Goal: Information Seeking & Learning: Learn about a topic

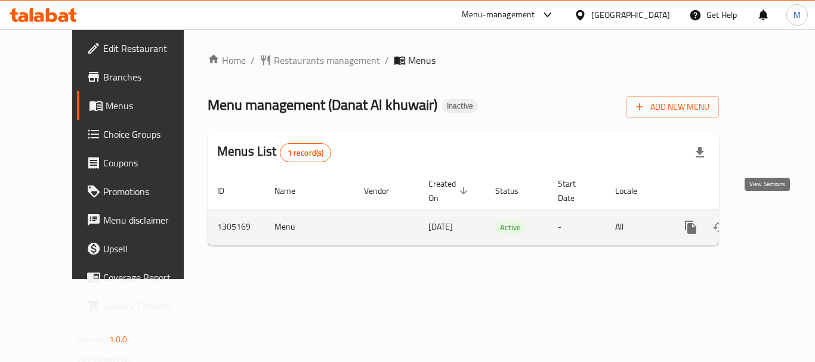
click at [769, 220] on icon "enhanced table" at bounding box center [776, 227] width 14 height 14
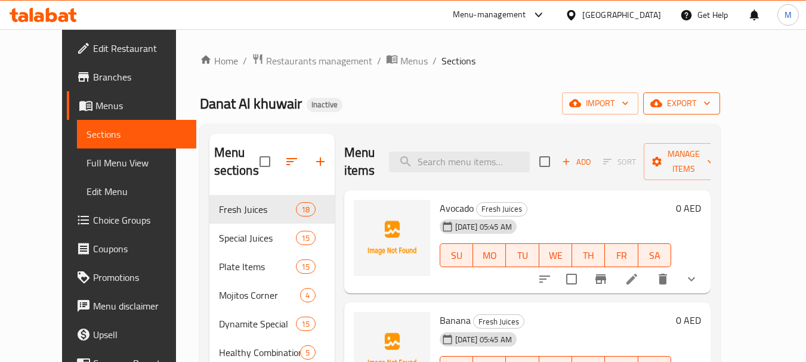
click at [710, 97] on span "export" at bounding box center [681, 103] width 58 height 15
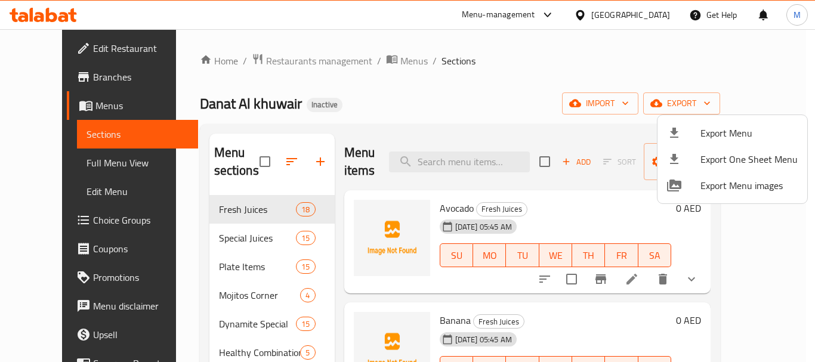
click at [713, 131] on span "Export Menu" at bounding box center [748, 133] width 97 height 14
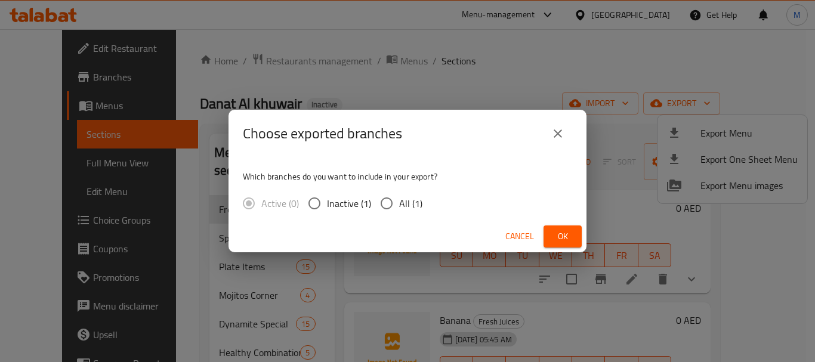
click at [386, 205] on input "All (1)" at bounding box center [386, 203] width 25 height 25
radio input "true"
click at [568, 235] on span "Ok" at bounding box center [562, 236] width 19 height 15
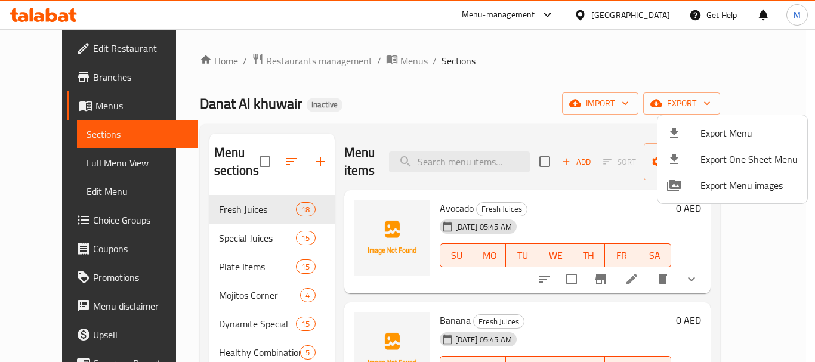
click at [59, 161] on div at bounding box center [407, 181] width 815 height 362
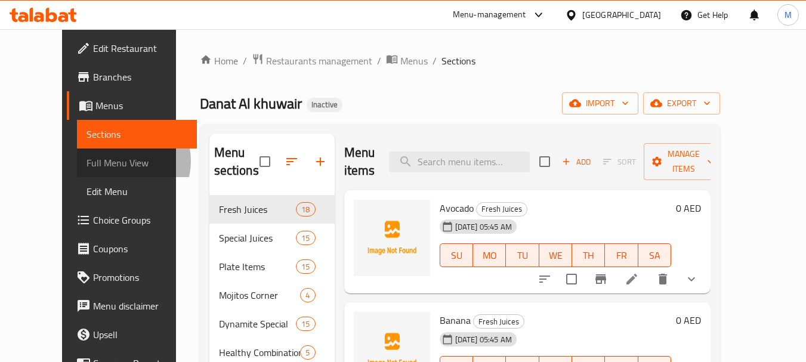
click at [86, 161] on span "Full Menu View" at bounding box center [136, 163] width 101 height 14
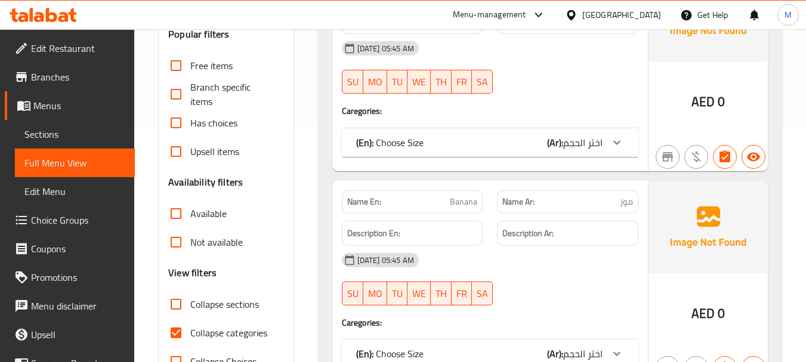
scroll to position [298, 0]
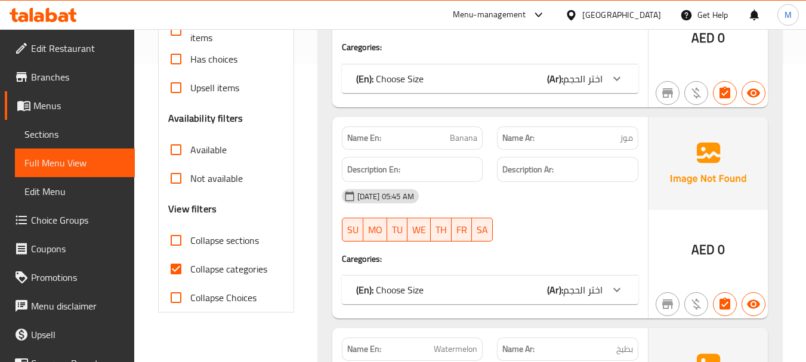
click at [177, 245] on input "Collapse sections" at bounding box center [176, 240] width 29 height 29
checkbox input "true"
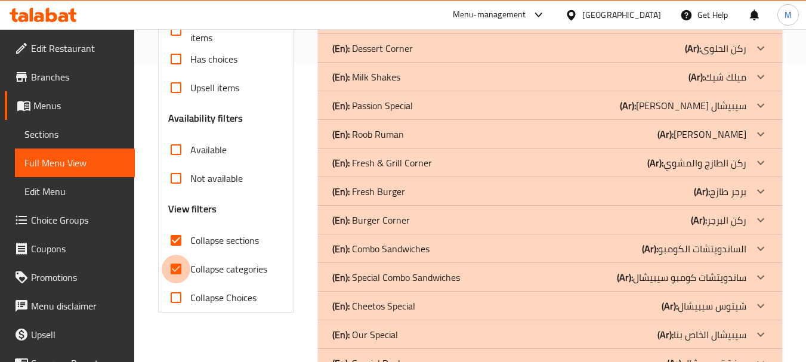
click at [177, 270] on input "Collapse categories" at bounding box center [176, 269] width 29 height 29
checkbox input "false"
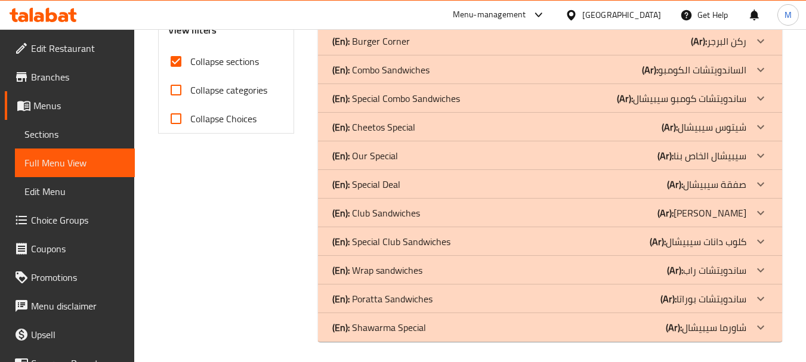
scroll to position [0, 0]
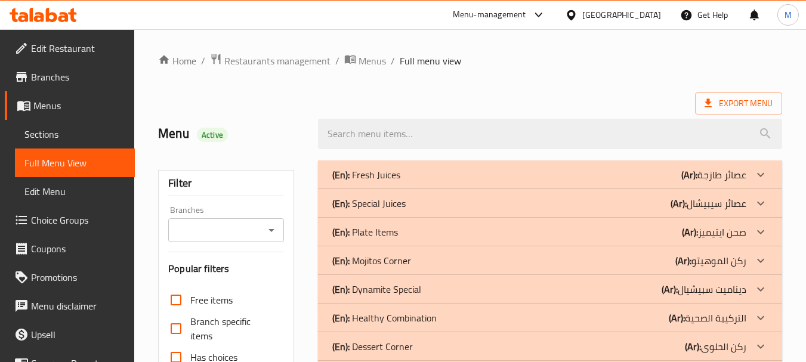
click at [363, 172] on p "(En): Fresh Juices" at bounding box center [366, 175] width 68 height 14
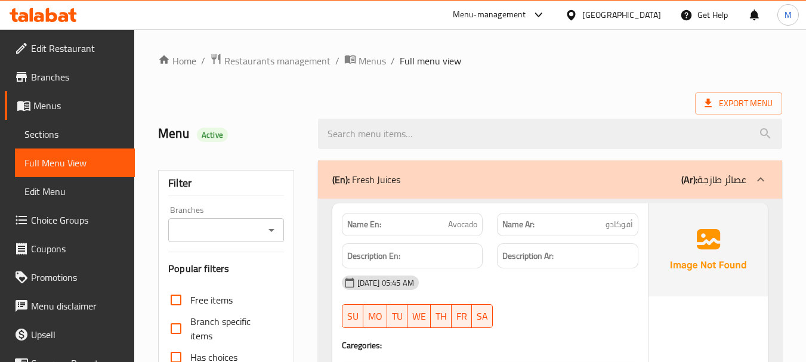
click at [406, 175] on div "(En): Fresh Juices (Ar): عصائر طازجة" at bounding box center [539, 179] width 414 height 14
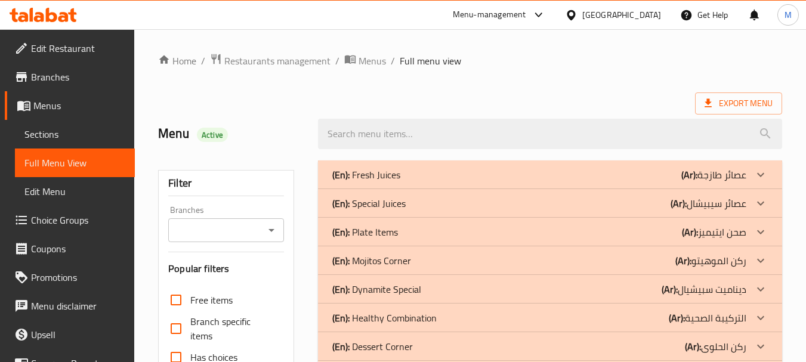
drag, startPoint x: 461, startPoint y: 199, endPoint x: 373, endPoint y: 285, distance: 123.6
click at [461, 182] on div "(En): Special Juices (Ar): عصائر سيبيشال" at bounding box center [539, 175] width 414 height 14
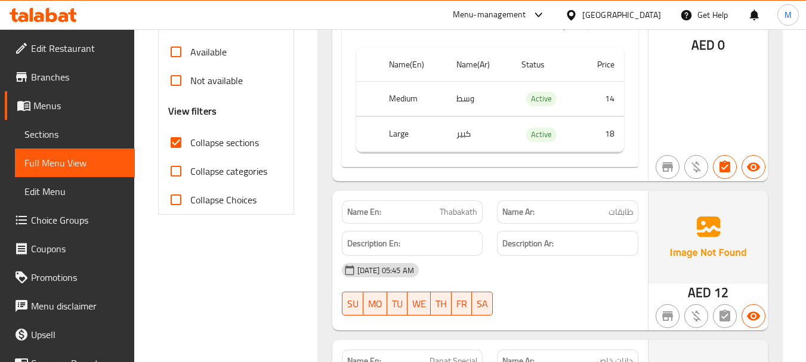
scroll to position [417, 0]
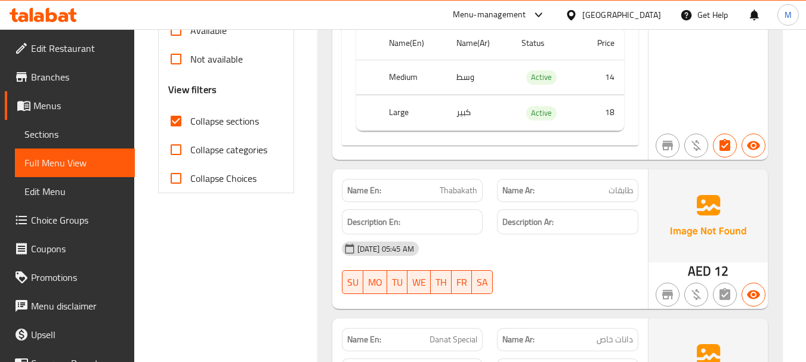
drag, startPoint x: 447, startPoint y: 187, endPoint x: 455, endPoint y: 187, distance: 8.3
click at [447, 187] on span "Thabakath" at bounding box center [459, 190] width 38 height 13
copy span "Thabakath"
click at [465, 190] on span "Thabakath" at bounding box center [459, 190] width 38 height 13
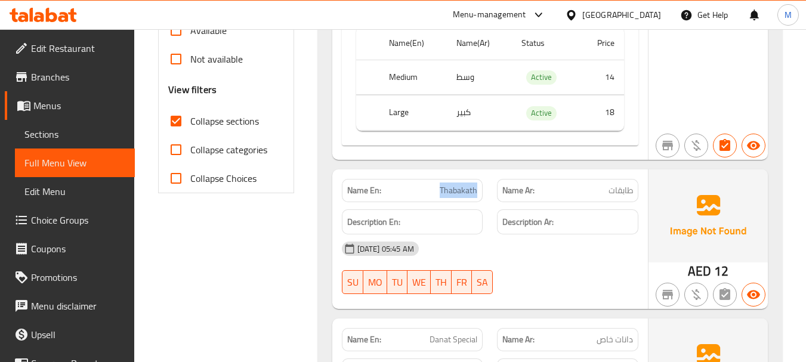
click at [465, 190] on span "Thabakath" at bounding box center [459, 190] width 38 height 13
copy span "Thabakath"
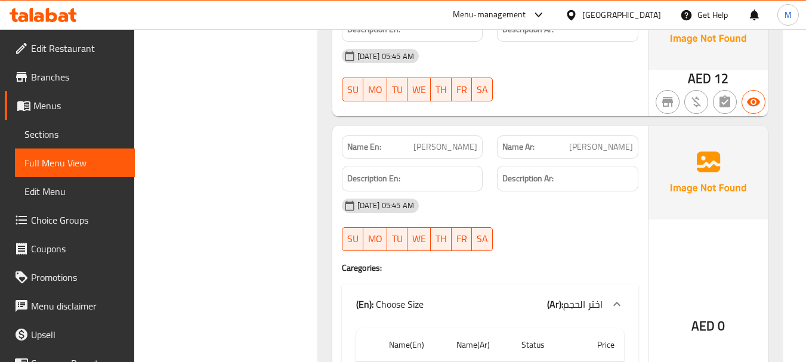
scroll to position [775, 0]
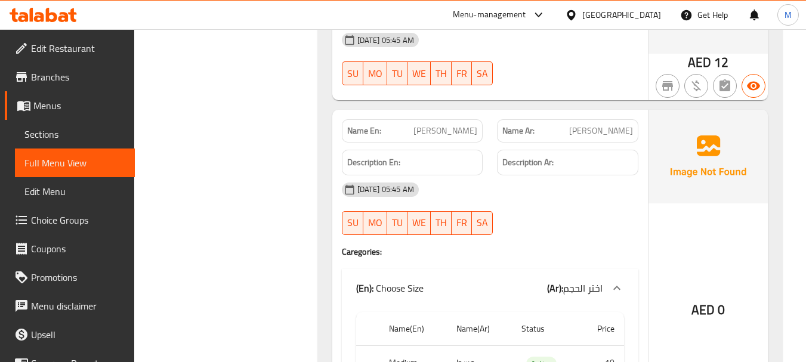
click at [466, 128] on span "Aseer Abdulla" at bounding box center [445, 131] width 64 height 13
copy span "Aseer Abdulla"
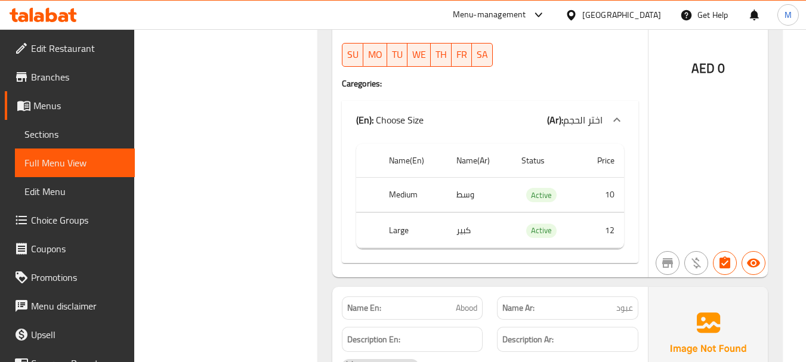
scroll to position [3578, 0]
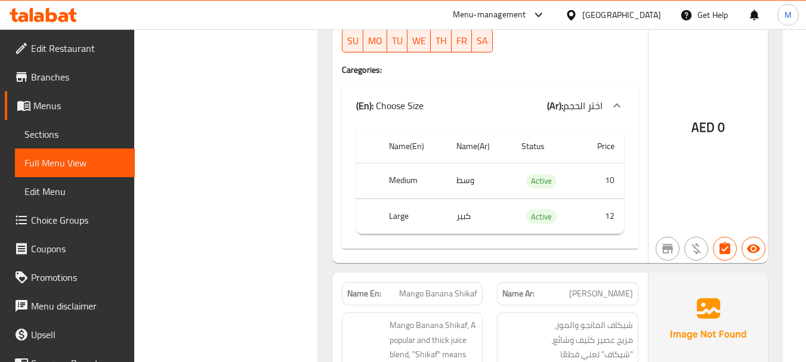
click at [590, 58] on div at bounding box center [568, 52] width 156 height 14
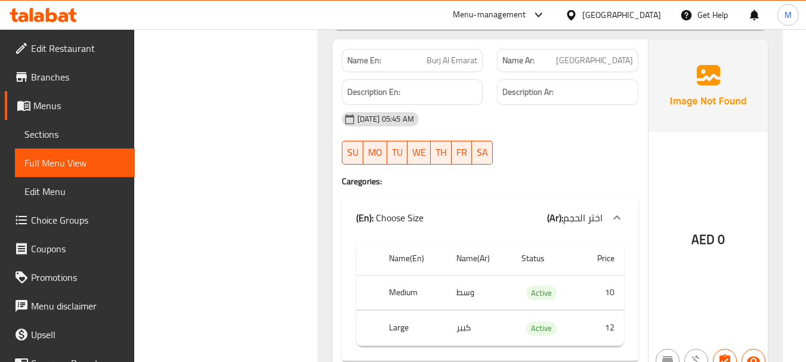
scroll to position [1372, 0]
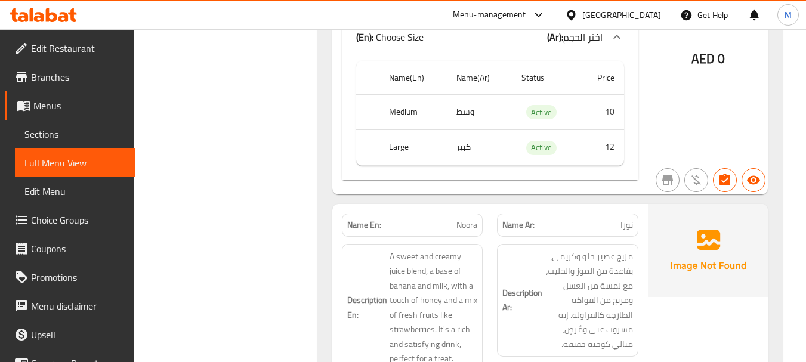
click at [369, 243] on div "Description En: A sweet and creamy juice blend, a base of banana and milk, with…" at bounding box center [413, 308] width 156 height 142
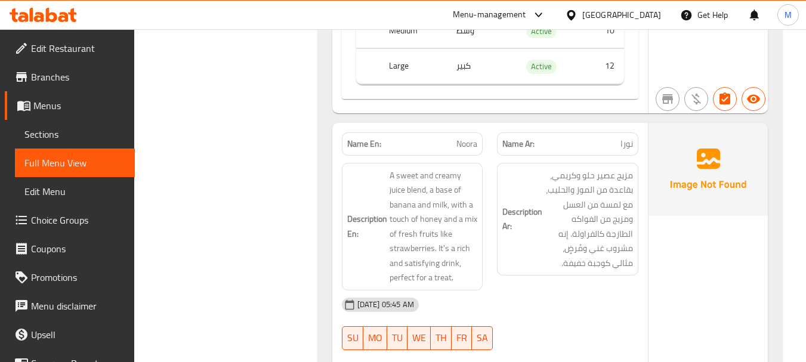
scroll to position [1431, 0]
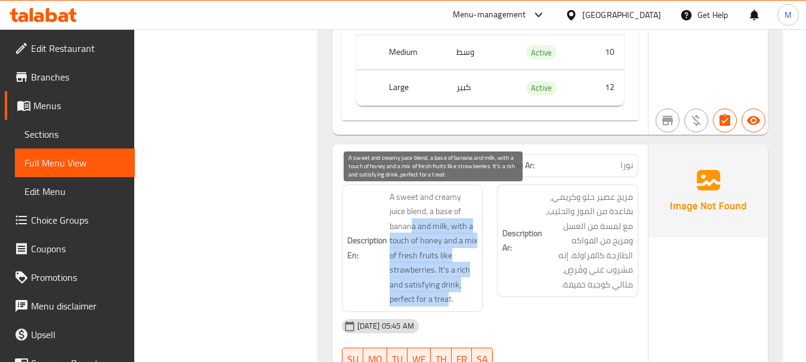
drag, startPoint x: 446, startPoint y: 298, endPoint x: 409, endPoint y: 226, distance: 80.6
click at [409, 226] on span "A sweet and creamy juice blend, a base of banana and milk, with a touch of hone…" at bounding box center [433, 248] width 88 height 117
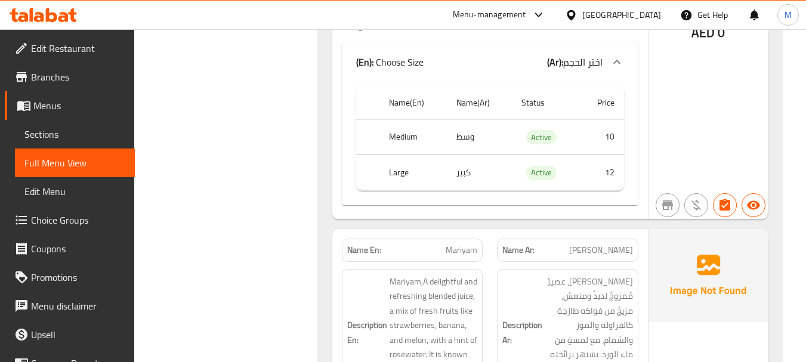
scroll to position [1908, 0]
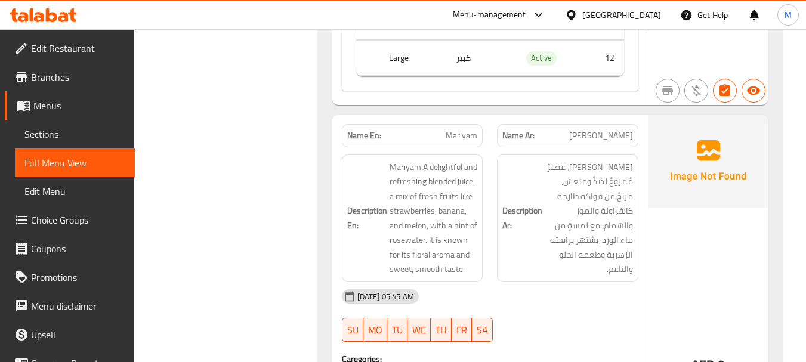
click at [522, 293] on div "[DATE] 05:45 AM" at bounding box center [490, 296] width 311 height 29
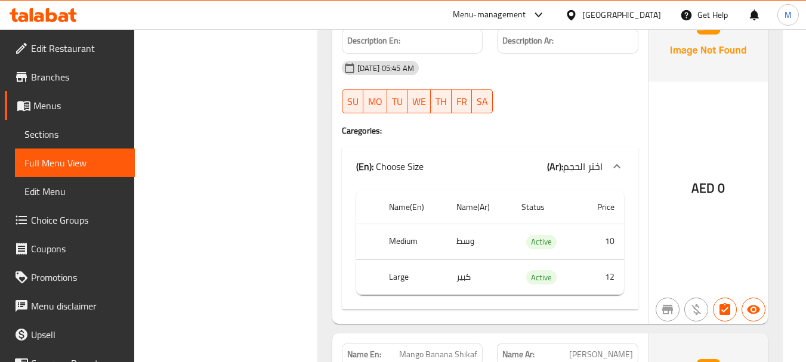
scroll to position [3756, 0]
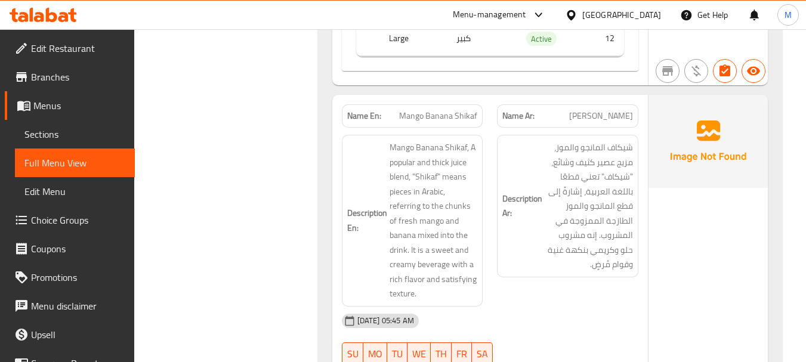
click at [470, 116] on span "Mango Banana Shikaf" at bounding box center [438, 116] width 78 height 13
click at [578, 115] on span "مانجو موز شيكاف" at bounding box center [601, 116] width 64 height 13
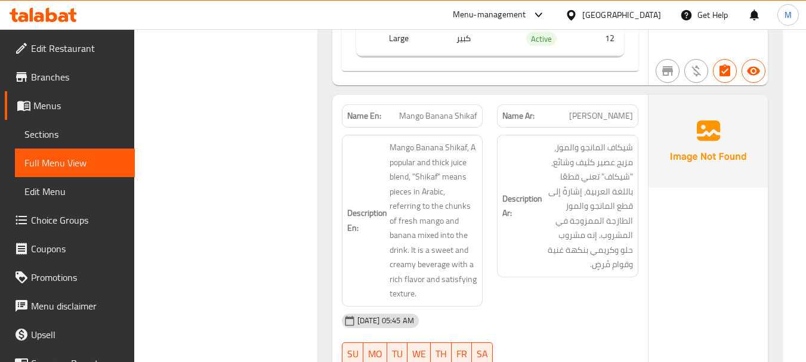
copy span "شيكاف"
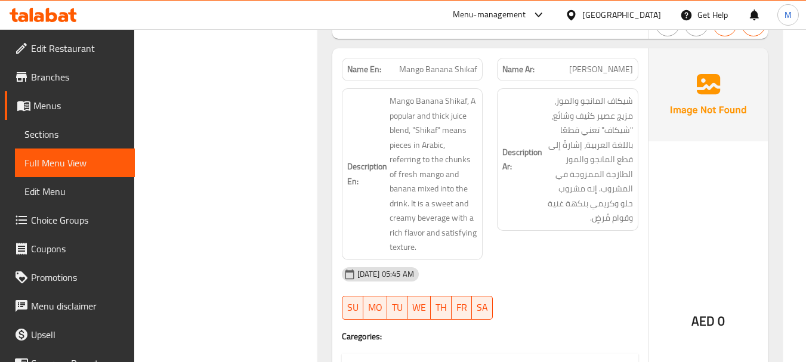
scroll to position [3816, 0]
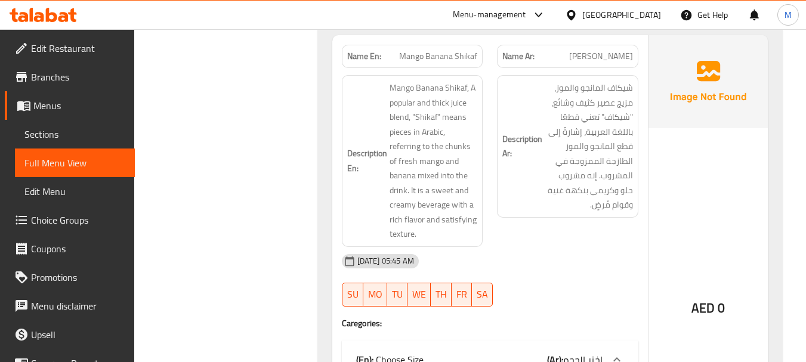
drag, startPoint x: 305, startPoint y: 361, endPoint x: 358, endPoint y: 310, distance: 74.7
click at [362, 318] on h4 "Caregories:" at bounding box center [490, 323] width 296 height 12
click at [472, 262] on div "[DATE] 05:45 AM" at bounding box center [490, 261] width 311 height 29
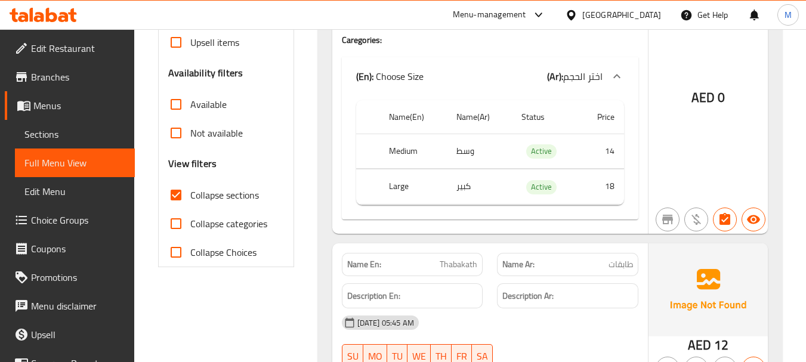
scroll to position [0, 0]
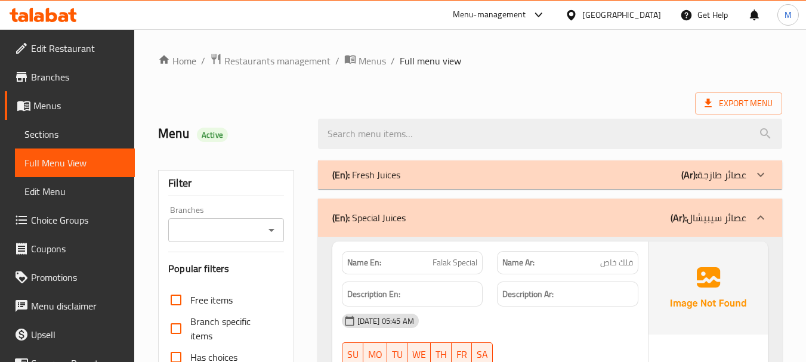
click at [444, 217] on div "(En): Special Juices (Ar): عصائر سيبيشال" at bounding box center [539, 218] width 414 height 14
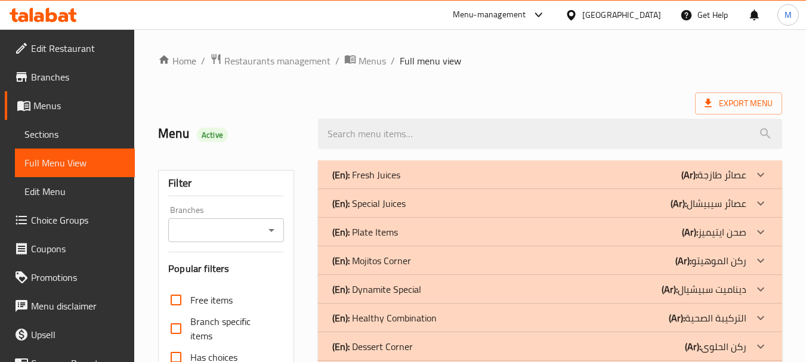
click at [367, 182] on p "(En): Plate Items" at bounding box center [366, 175] width 68 height 14
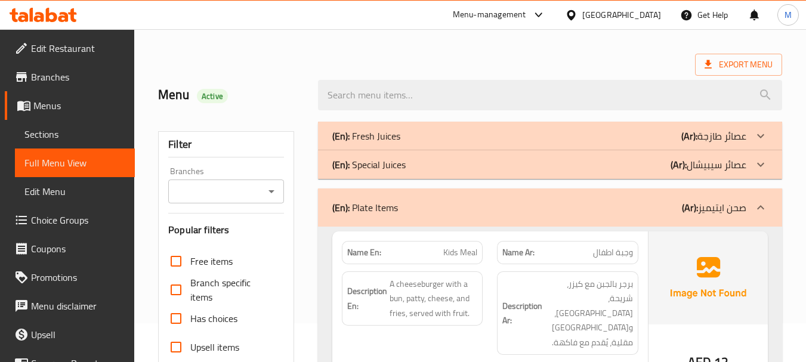
scroll to position [60, 0]
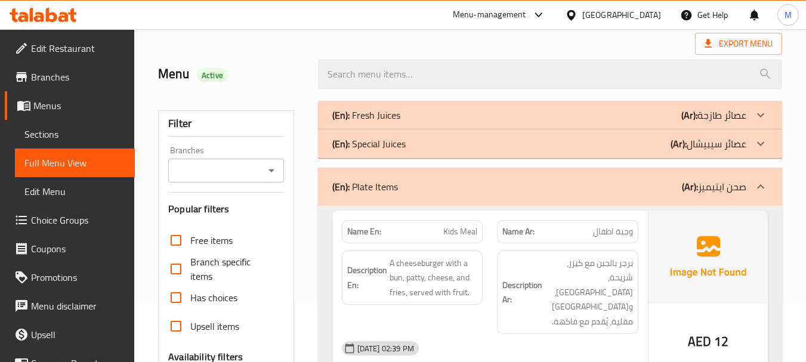
drag, startPoint x: 414, startPoint y: 190, endPoint x: 320, endPoint y: 199, distance: 94.6
click at [414, 190] on div "(En): Plate Items (Ar): صحن ايتيميز" at bounding box center [539, 187] width 414 height 14
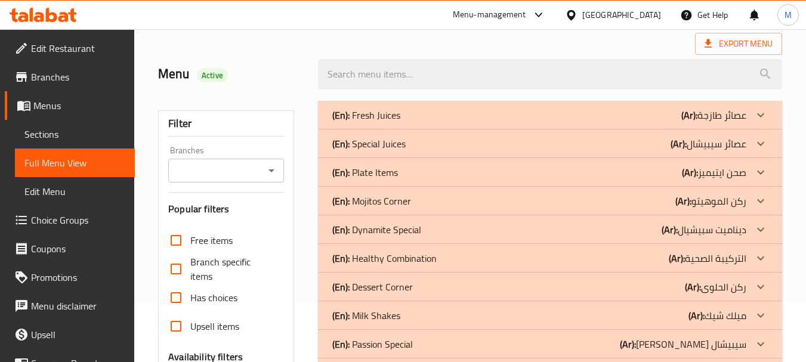
click at [373, 122] on p "(En): Mojitos Corner" at bounding box center [366, 115] width 68 height 14
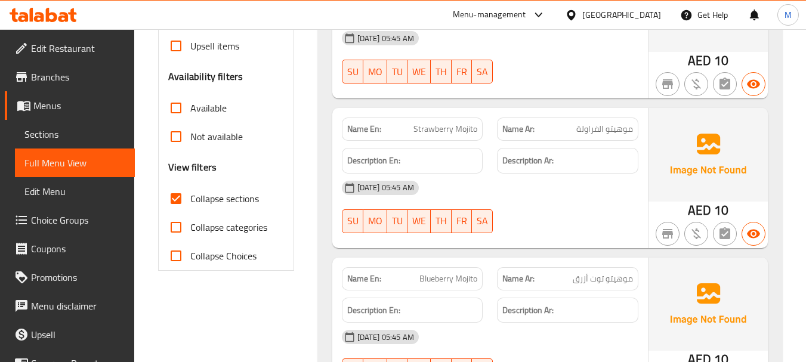
scroll to position [179, 0]
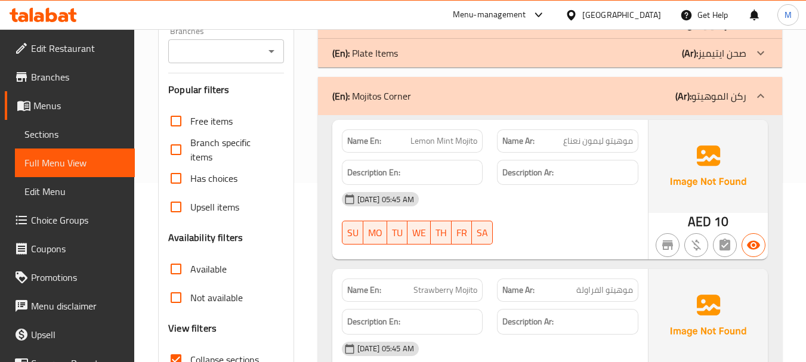
drag, startPoint x: 461, startPoint y: 113, endPoint x: 444, endPoint y: 117, distance: 17.9
click at [461, 113] on div "(En): Mojitos Corner (Ar): ركن الموهيتو" at bounding box center [550, 96] width 464 height 38
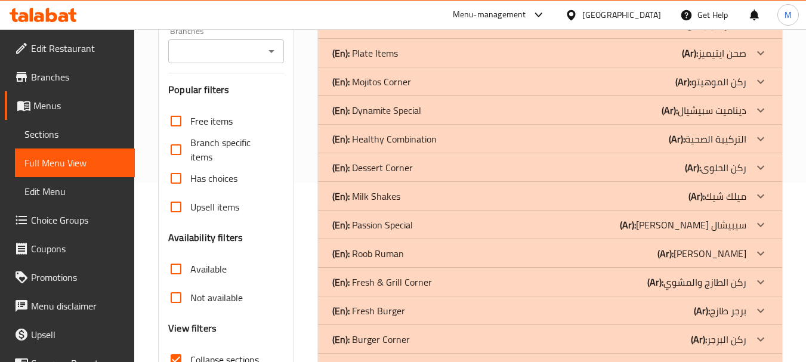
drag, startPoint x: 375, startPoint y: 164, endPoint x: 370, endPoint y: 147, distance: 17.8
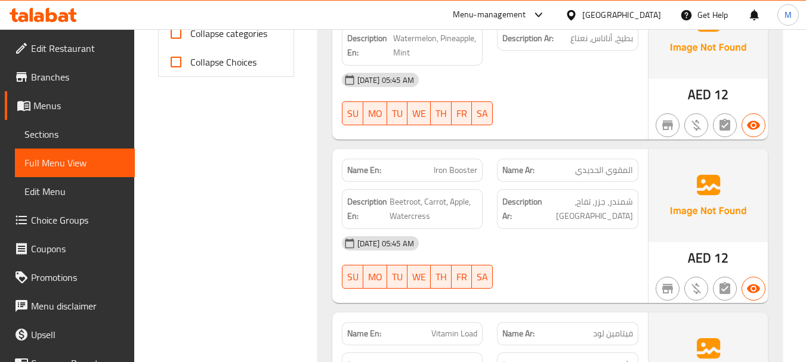
scroll to position [537, 0]
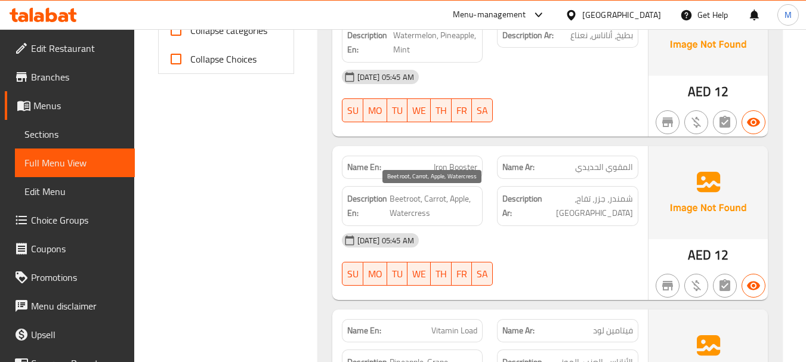
click at [400, 209] on span "Beetroot, Carrot, Apple, Watercress" at bounding box center [433, 205] width 88 height 29
copy span "Watercress"
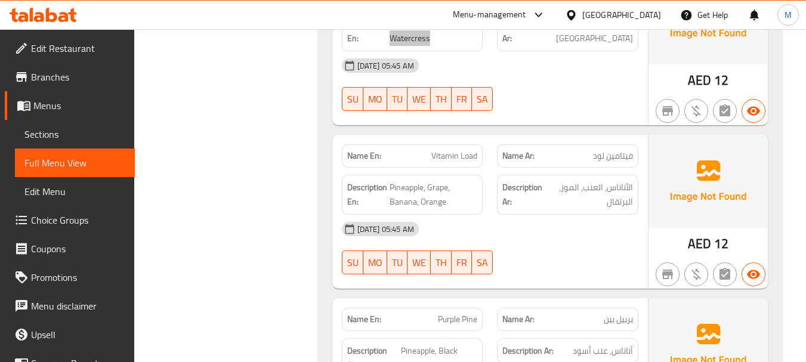
scroll to position [716, 0]
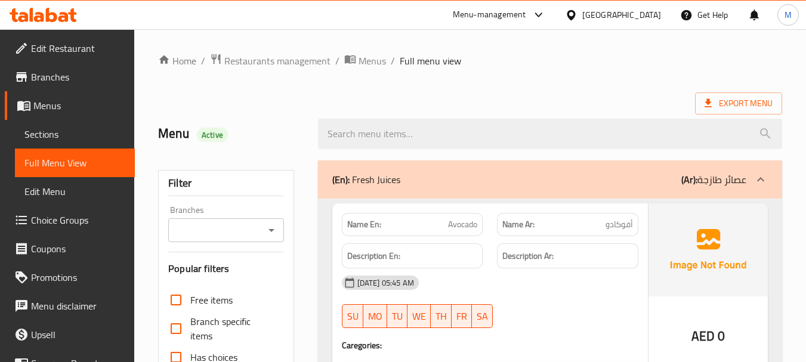
scroll to position [239, 0]
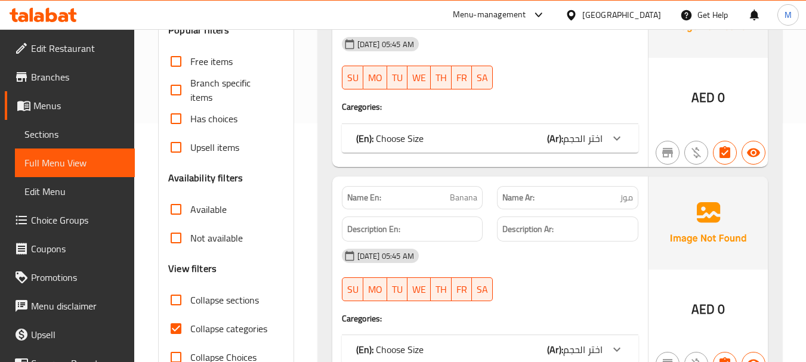
click at [174, 299] on input "Collapse sections" at bounding box center [176, 300] width 29 height 29
checkbox input "true"
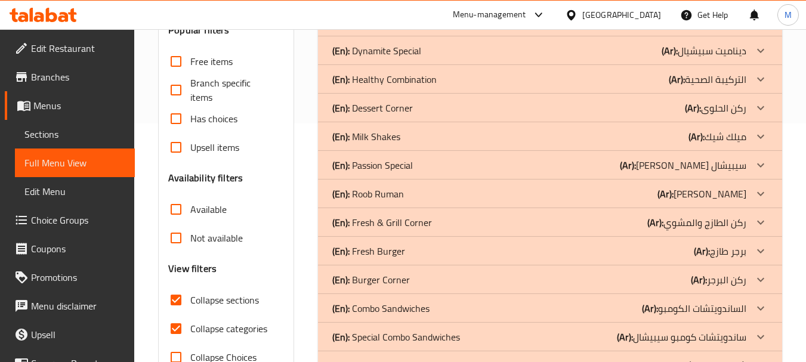
click at [174, 330] on input "Collapse categories" at bounding box center [176, 328] width 29 height 29
checkbox input "false"
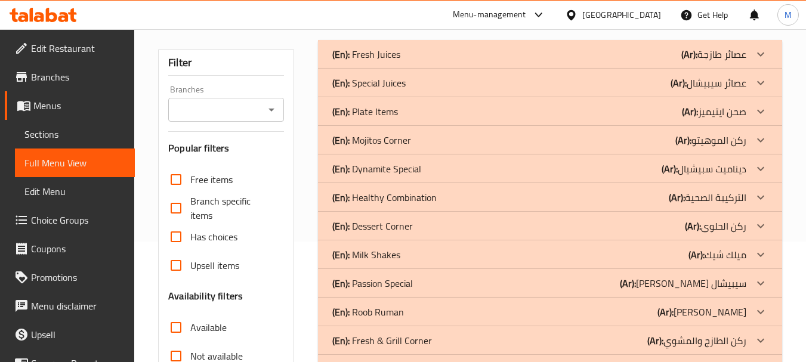
scroll to position [119, 0]
click at [385, 63] on p "(En): Dessert Corner" at bounding box center [366, 55] width 68 height 14
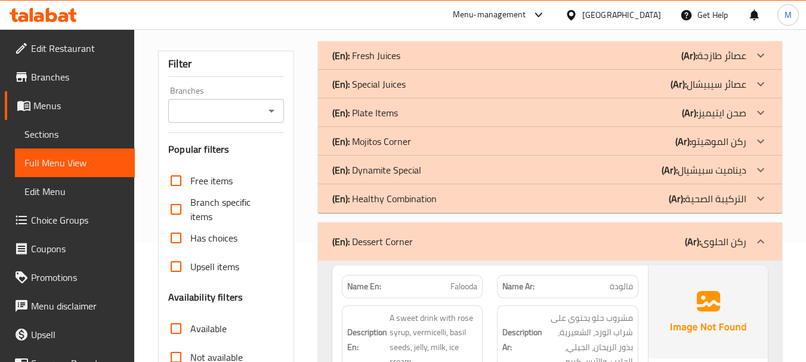
click at [400, 63] on p "(En): Healthy Combination" at bounding box center [366, 55] width 68 height 14
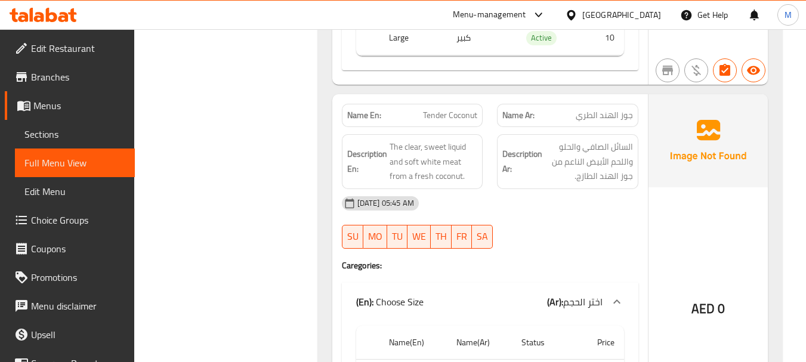
scroll to position [2564, 0]
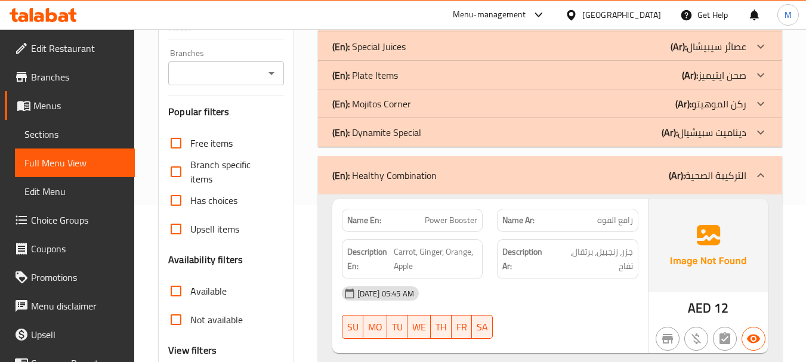
scroll to position [239, 0]
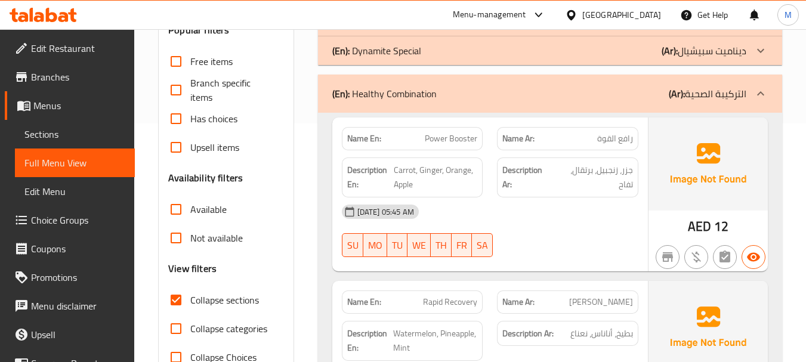
click at [505, 91] on div "(En): Healthy Combination (Ar): التركيبة الصحية" at bounding box center [539, 93] width 414 height 14
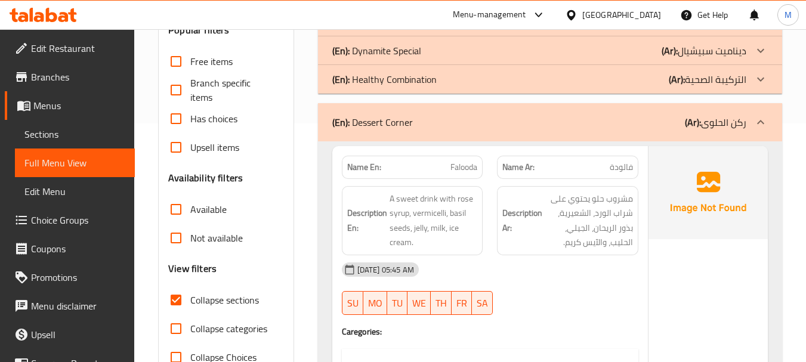
click at [490, 276] on div "[DATE] 05:45 AM" at bounding box center [490, 269] width 311 height 29
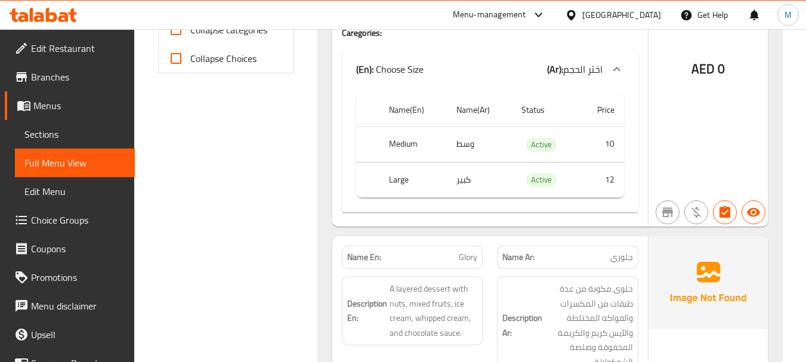
scroll to position [656, 0]
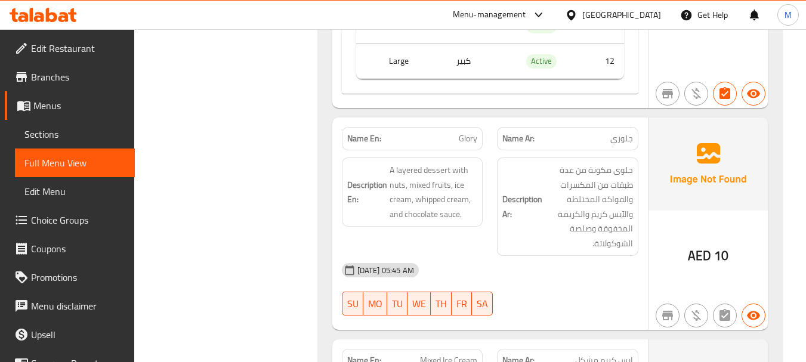
click at [521, 284] on div "[DATE] 05:45 AM" at bounding box center [490, 270] width 311 height 29
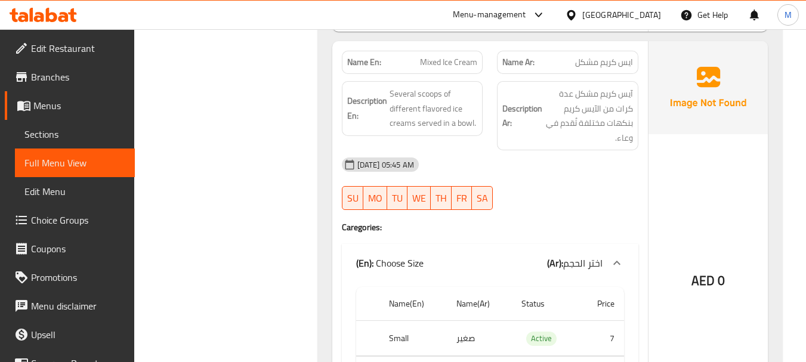
scroll to position [895, 0]
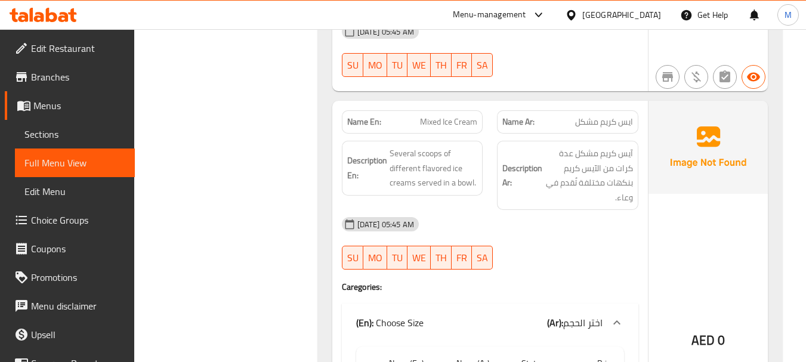
click at [485, 219] on div "[DATE] 05:45 AM" at bounding box center [490, 224] width 311 height 29
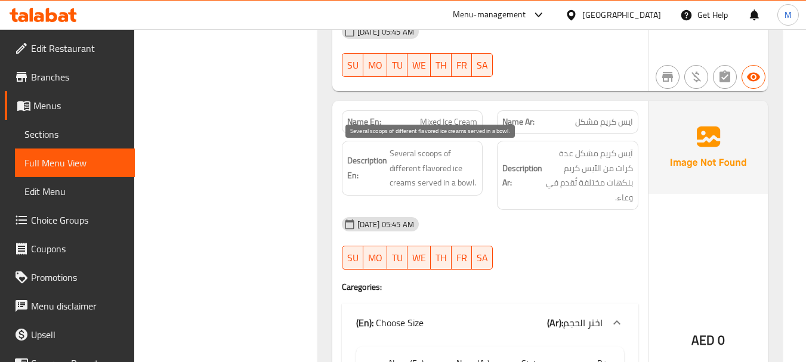
click at [429, 152] on span "Several scoops of different flavored ice creams served in a bowl." at bounding box center [433, 168] width 88 height 44
copy span "scoops"
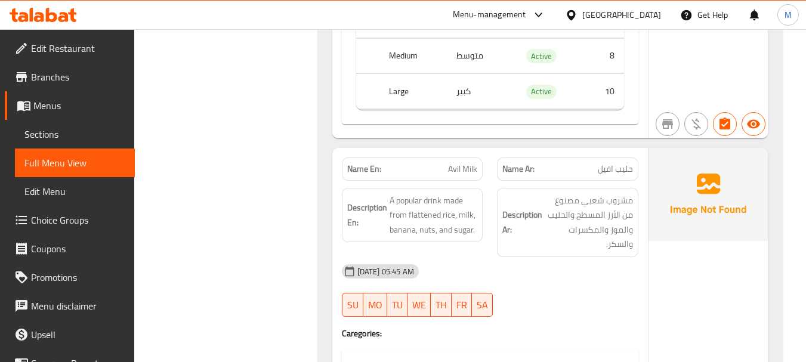
scroll to position [1312, 0]
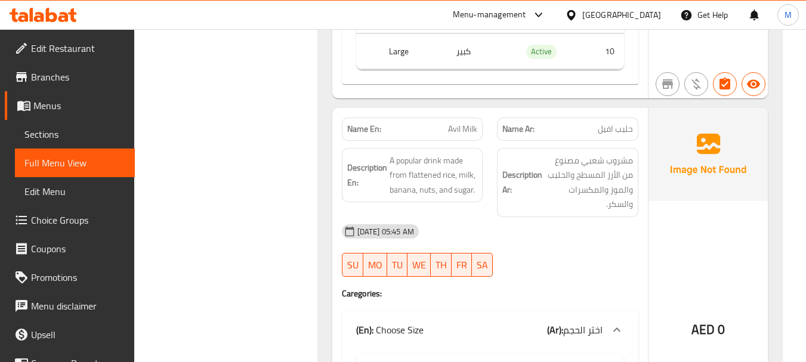
click at [447, 230] on div "[DATE] 05:45 AM" at bounding box center [490, 231] width 311 height 29
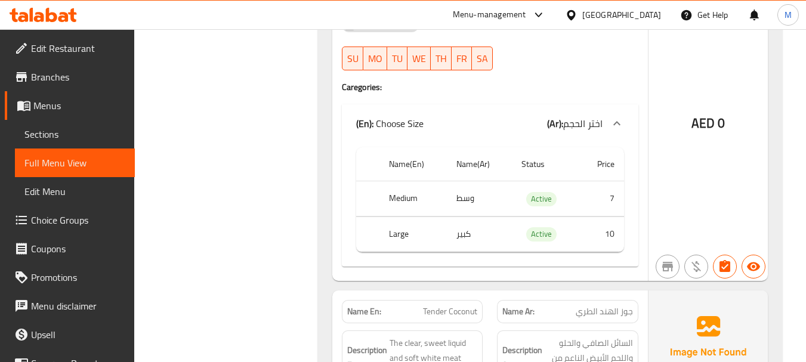
scroll to position [1610, 0]
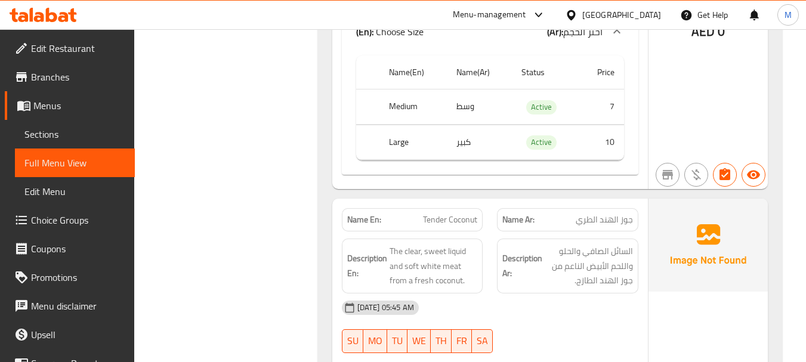
click at [509, 308] on div "[DATE] 05:45 AM" at bounding box center [490, 307] width 311 height 29
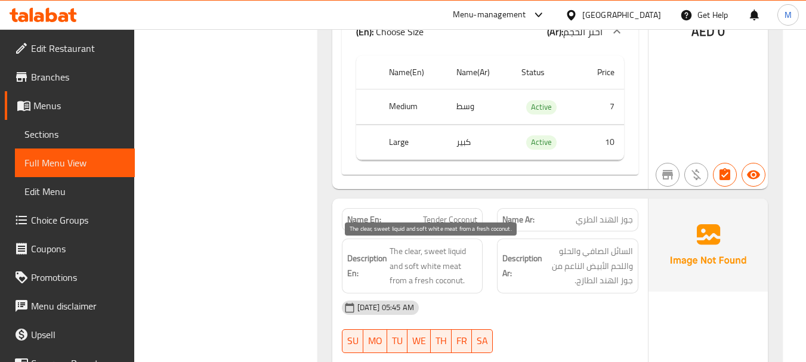
click at [427, 248] on span "The clear, sweet liquid and soft white meat from a fresh coconut." at bounding box center [433, 266] width 88 height 44
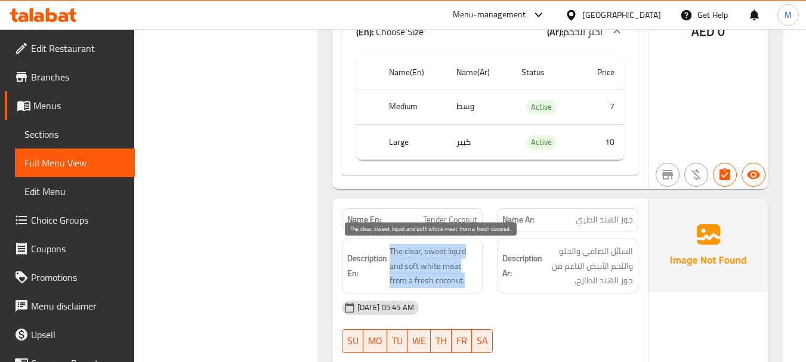
click at [427, 248] on span "The clear, sweet liquid and soft white meat from a fresh coconut." at bounding box center [433, 266] width 88 height 44
copy span "The clear, sweet liquid and soft white meat from a fresh coconut."
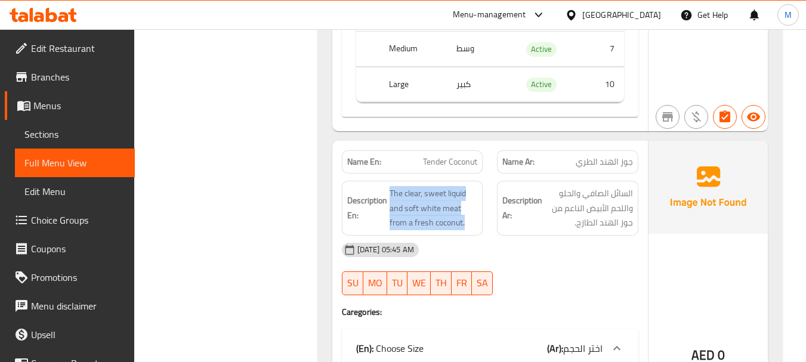
scroll to position [1670, 0]
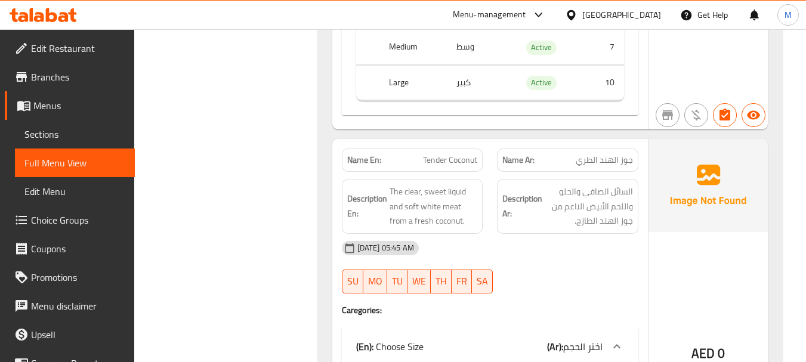
click at [458, 154] on span "Tender Coconut" at bounding box center [450, 160] width 54 height 13
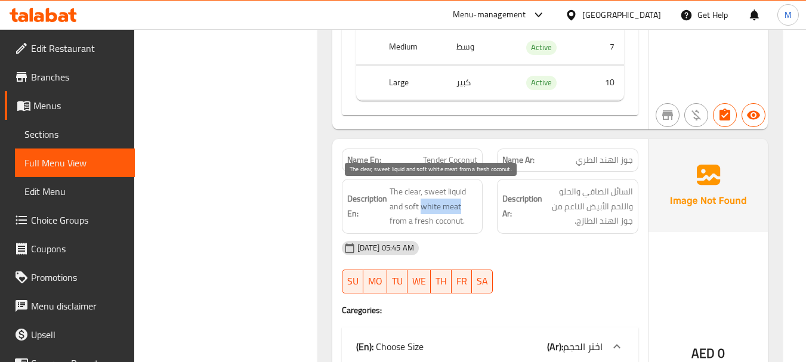
drag, startPoint x: 420, startPoint y: 206, endPoint x: 460, endPoint y: 209, distance: 40.1
click at [460, 209] on span "The clear, sweet liquid and soft white meat from a fresh coconut." at bounding box center [433, 206] width 88 height 44
copy span "white meat"
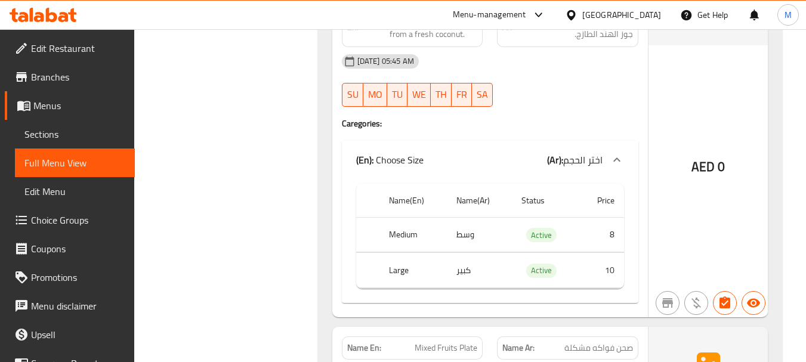
scroll to position [2087, 0]
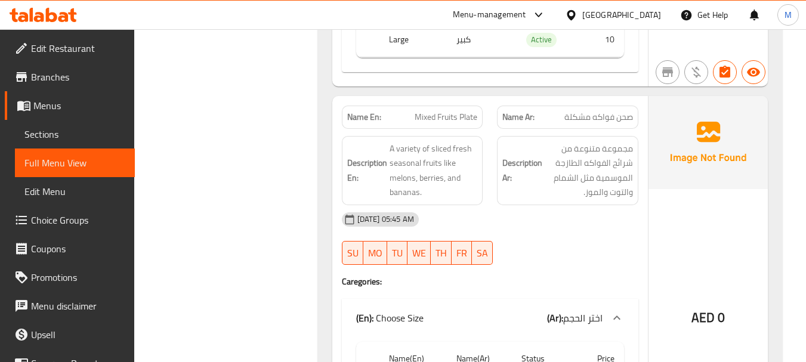
click at [482, 223] on div "[DATE] 05:45 AM" at bounding box center [490, 219] width 311 height 29
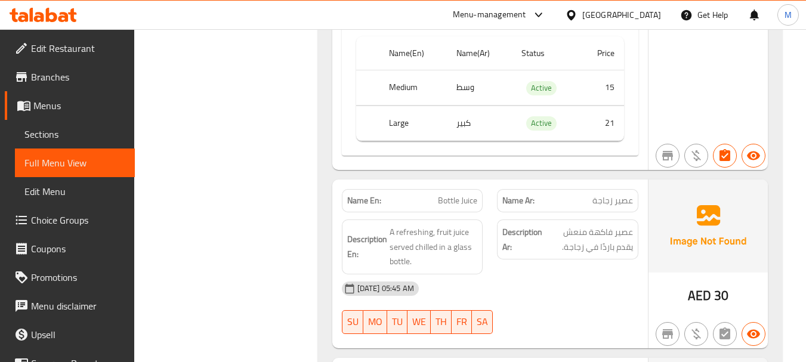
scroll to position [2505, 0]
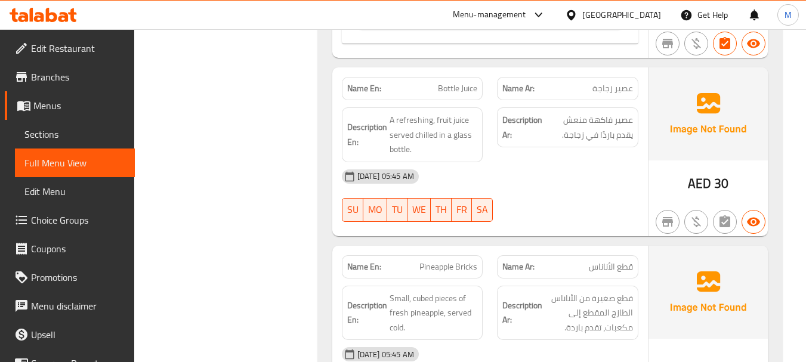
click at [487, 176] on div "[DATE] 05:45 AM" at bounding box center [490, 176] width 311 height 29
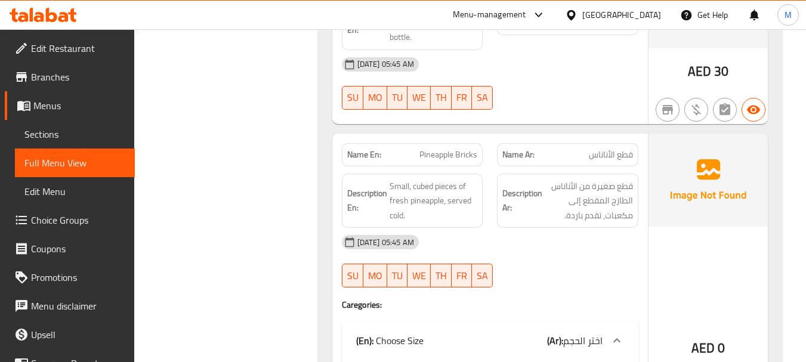
scroll to position [2624, 0]
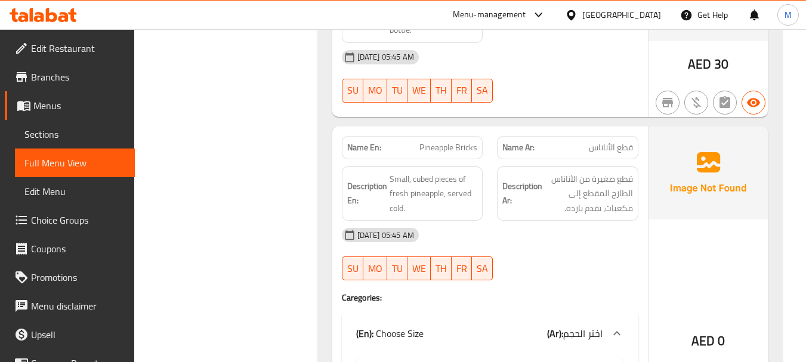
click at [478, 231] on div "[DATE] 05:45 AM" at bounding box center [490, 235] width 311 height 29
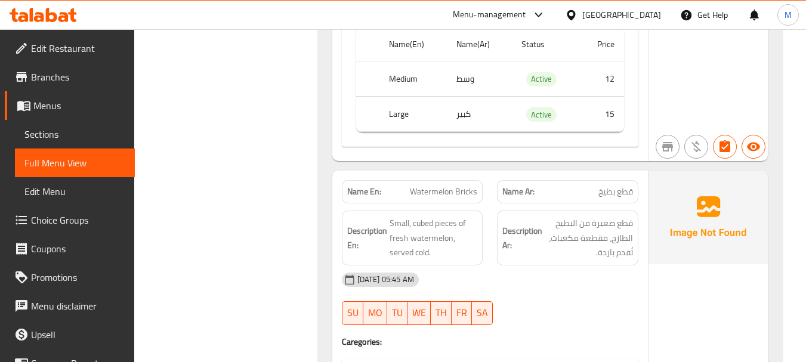
scroll to position [2982, 0]
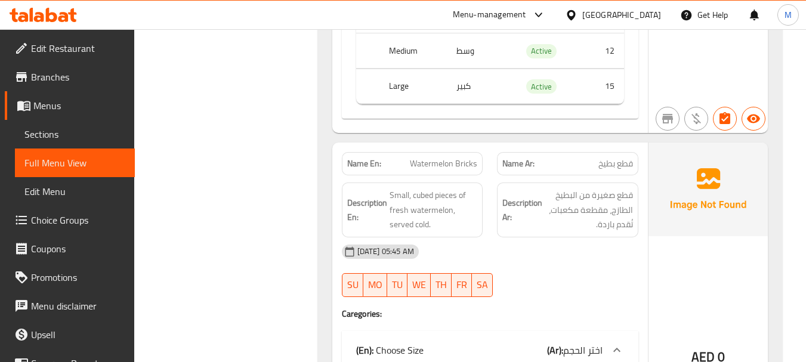
click at [453, 251] on div "[DATE] 05:45 AM" at bounding box center [490, 251] width 311 height 29
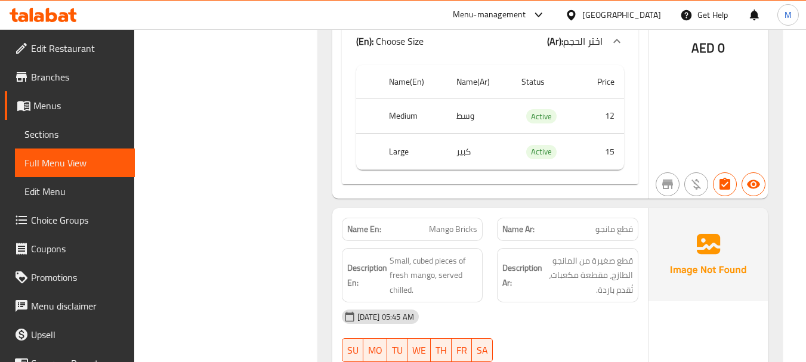
scroll to position [3399, 0]
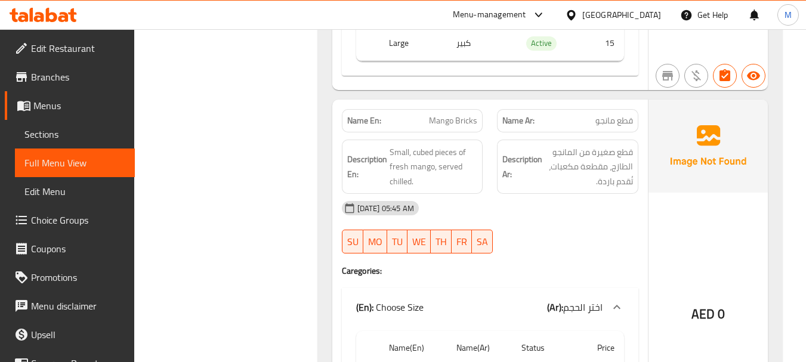
click at [528, 271] on h4 "Caregories:" at bounding box center [490, 271] width 296 height 12
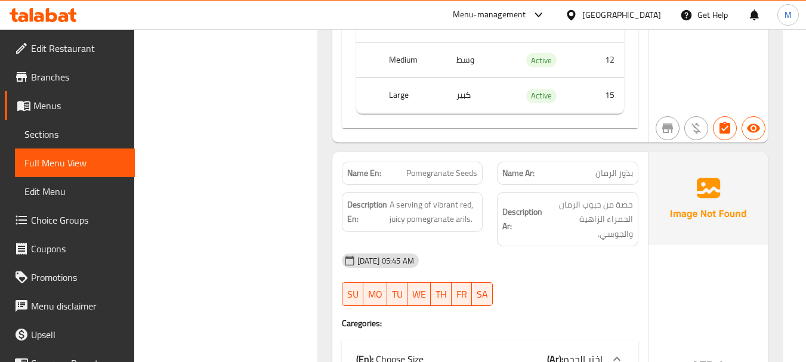
scroll to position [3757, 0]
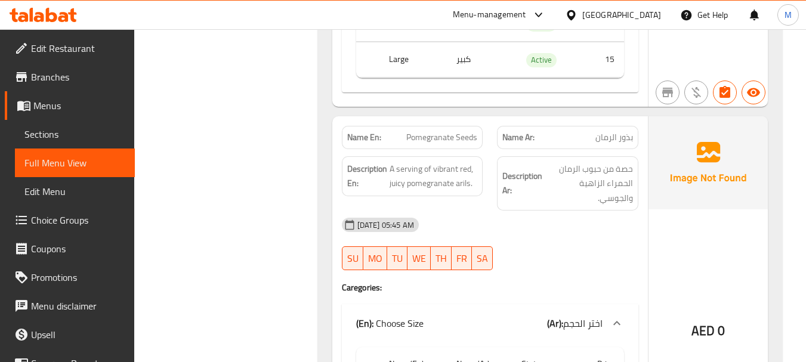
click at [465, 209] on div "Description En: A serving of vibrant red, juicy pomegranate arils." at bounding box center [413, 183] width 156 height 69
click at [459, 185] on span "A serving of vibrant red, juicy pomegranate arils." at bounding box center [433, 176] width 88 height 29
copy span "arils"
drag, startPoint x: 445, startPoint y: 191, endPoint x: 426, endPoint y: 183, distance: 20.6
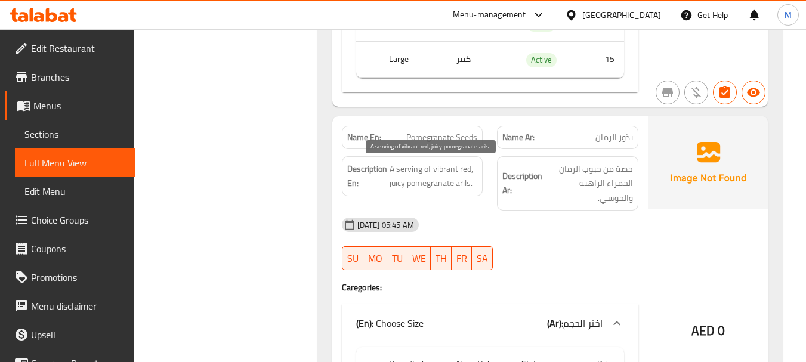
click at [444, 191] on div "Description En: A serving of vibrant red, juicy pomegranate arils." at bounding box center [412, 176] width 141 height 40
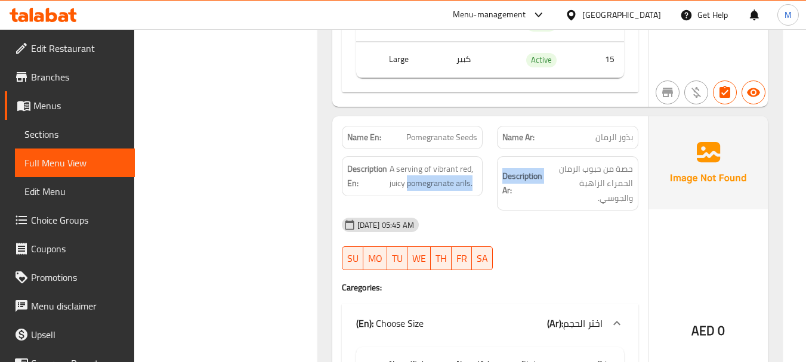
drag, startPoint x: 409, startPoint y: 182, endPoint x: 490, endPoint y: 187, distance: 81.3
click at [490, 187] on div "Description En: A serving of vibrant red, juicy pomegranate arils. Description …" at bounding box center [490, 183] width 311 height 69
copy div "pomegranate arils. Description"
click at [426, 188] on span "A serving of vibrant red, juicy pomegranate arils." at bounding box center [433, 176] width 88 height 29
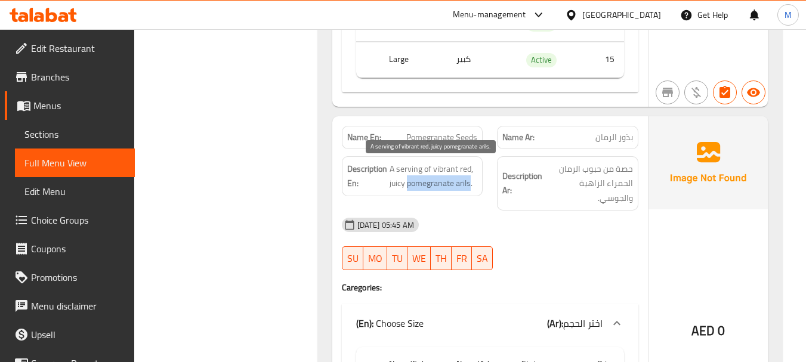
drag, startPoint x: 407, startPoint y: 184, endPoint x: 471, endPoint y: 187, distance: 63.9
click at [471, 187] on span "A serving of vibrant red, juicy pomegranate arils." at bounding box center [433, 176] width 88 height 29
copy span "pomegranate arils"
click at [443, 166] on span "A serving of vibrant red, juicy pomegranate arils." at bounding box center [433, 176] width 88 height 29
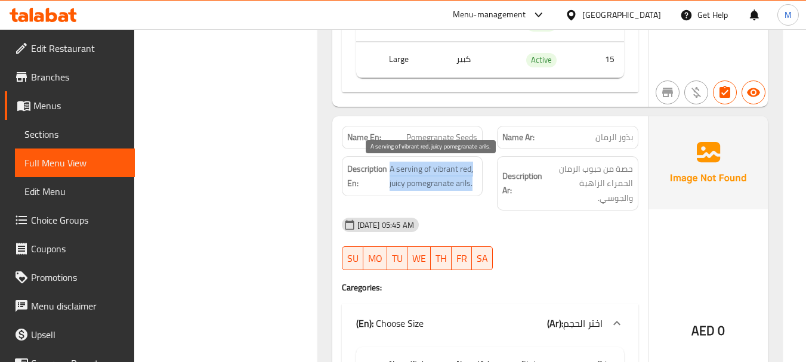
click at [443, 166] on span "A serving of vibrant red, juicy pomegranate arils." at bounding box center [433, 176] width 88 height 29
copy span "A serving of vibrant red, juicy pomegranate arils."
click at [533, 259] on div "12-08-2025 05:45 AM SU MO TU WE TH FR SA" at bounding box center [490, 244] width 311 height 67
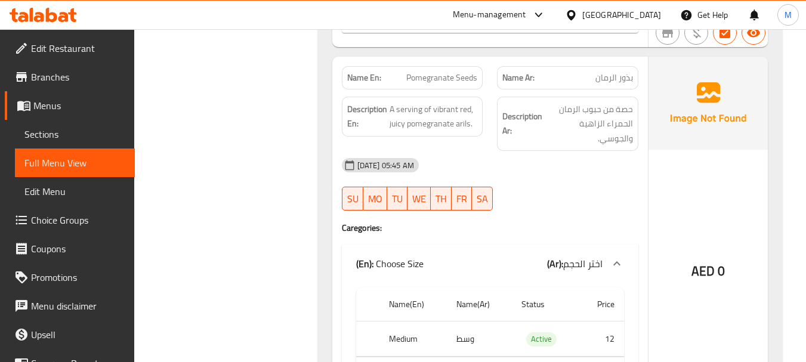
scroll to position [4055, 0]
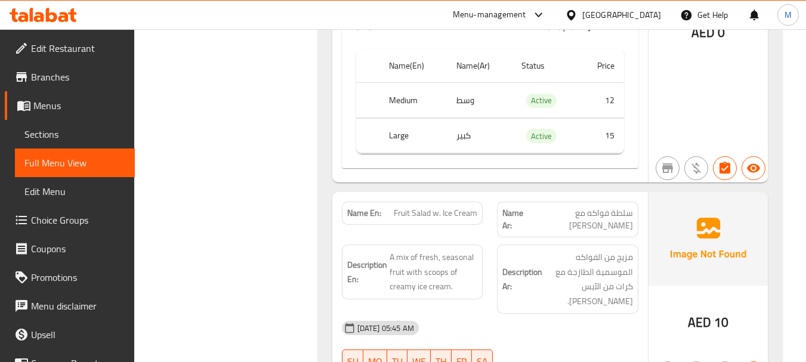
click at [484, 237] on div "Description En: A mix of fresh, seasonal fruit with scoops of creamy ice cream." at bounding box center [413, 278] width 156 height 83
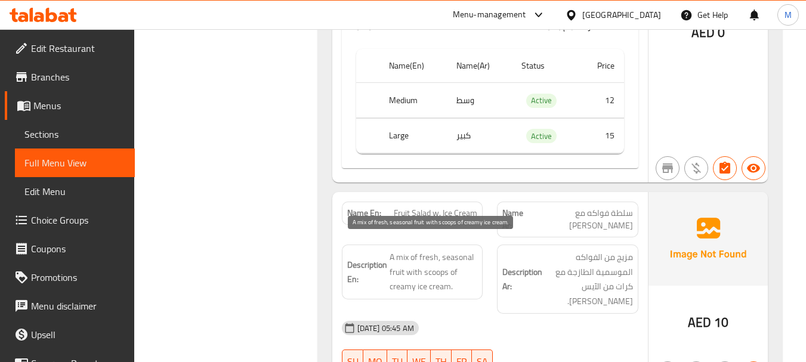
click at [411, 262] on span "A mix of fresh, seasonal fruit with scoops of creamy ice cream." at bounding box center [433, 272] width 88 height 44
copy span "A mix of fresh, seasonal fruit with scoops of creamy ice cream."
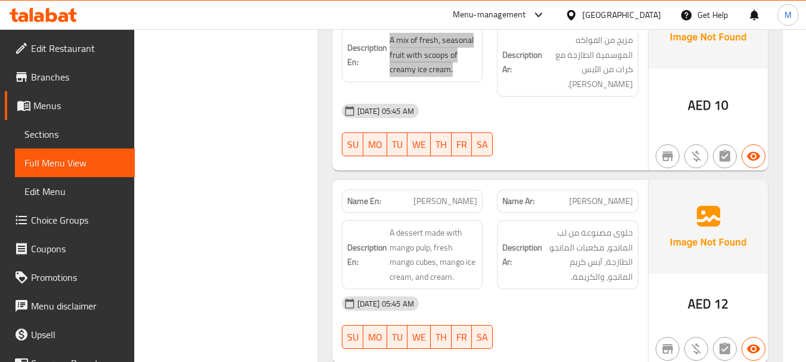
scroll to position [4294, 0]
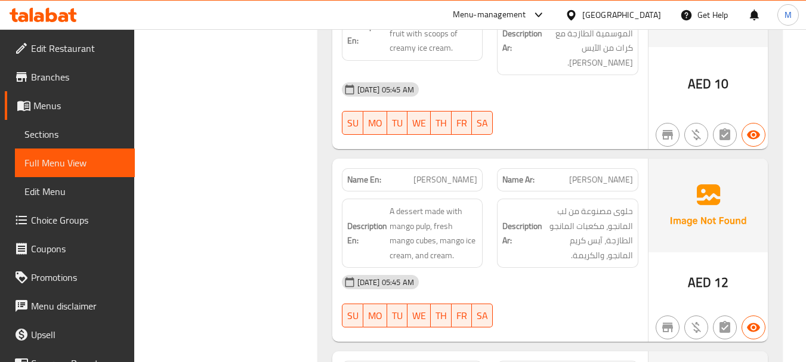
click at [456, 275] on div "[DATE] 05:45 AM" at bounding box center [490, 282] width 311 height 29
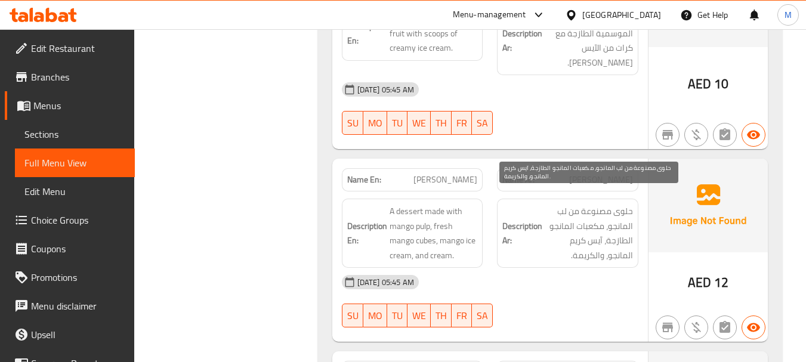
click at [564, 204] on span "حلوى مصنوعة من لب المانجو، مكعبات المانجو الطازجة، آيس كريم المانجو، والكريمة." at bounding box center [588, 233] width 88 height 58
copy span "لب"
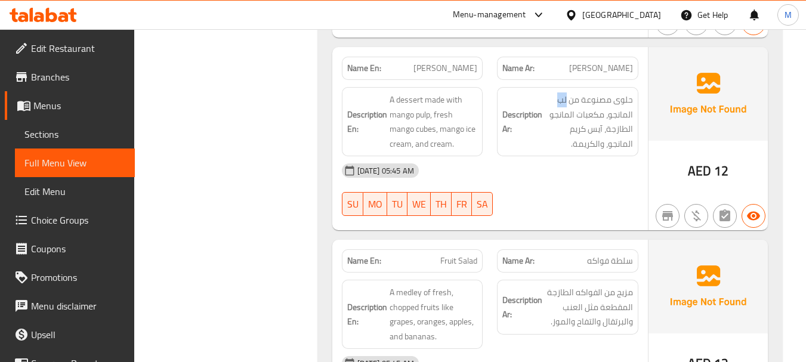
scroll to position [4473, 0]
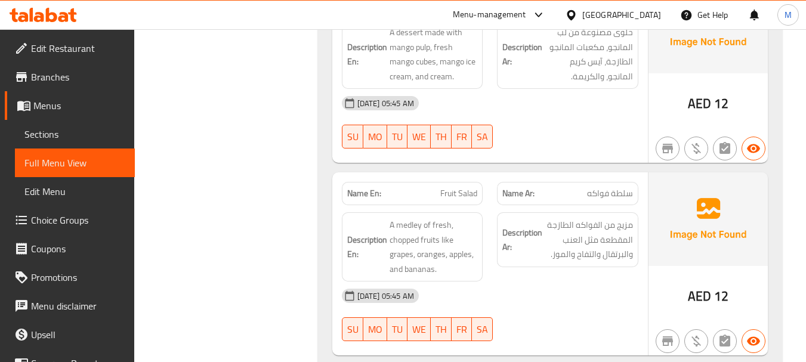
click at [519, 283] on div "[DATE] 05:45 AM" at bounding box center [490, 295] width 311 height 29
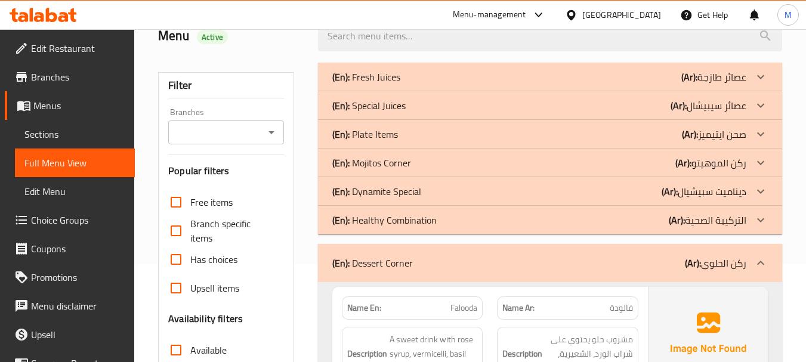
scroll to position [179, 0]
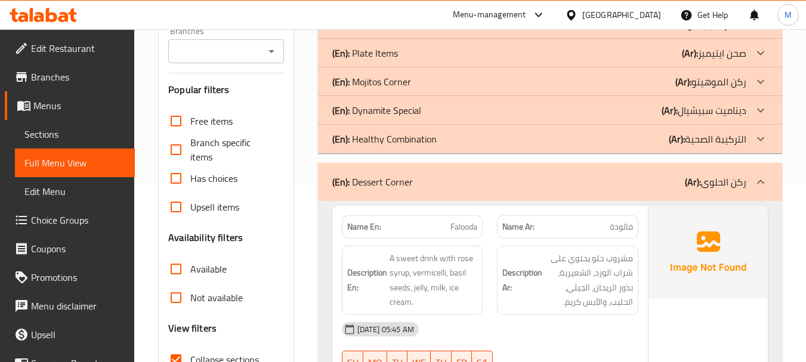
click at [462, 182] on div "(En): Dessert Corner (Ar): ركن الحلوى" at bounding box center [539, 182] width 414 height 14
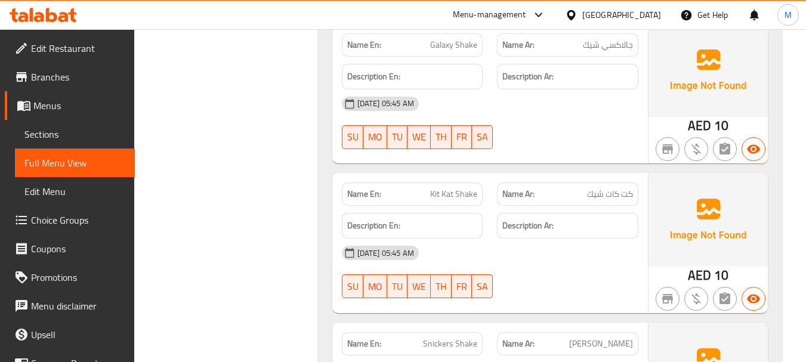
scroll to position [1610, 0]
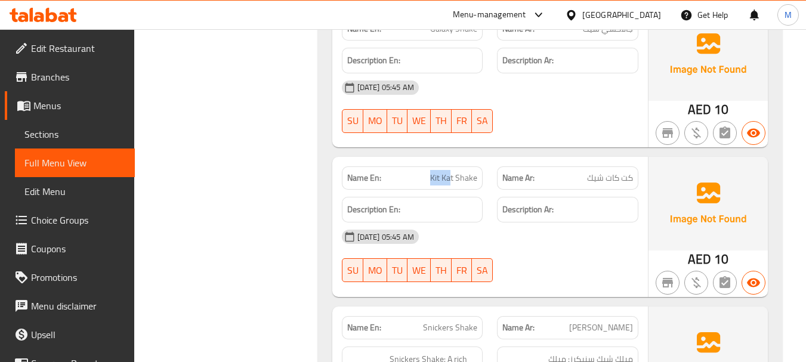
drag, startPoint x: 432, startPoint y: 178, endPoint x: 452, endPoint y: 179, distance: 19.7
click at [452, 179] on span "Kit Kat Shake" at bounding box center [453, 178] width 47 height 13
copy span "Kit Ka"
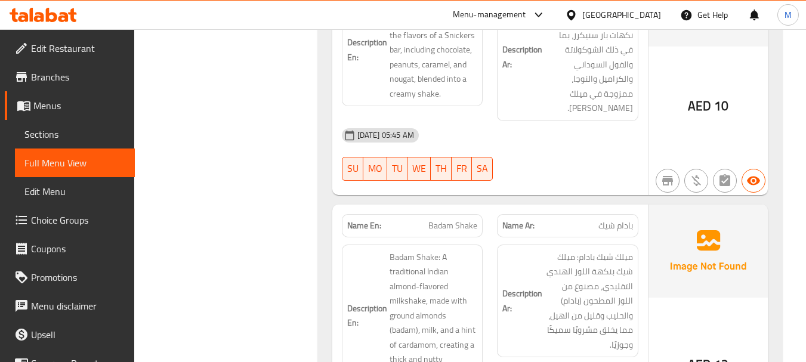
scroll to position [1968, 0]
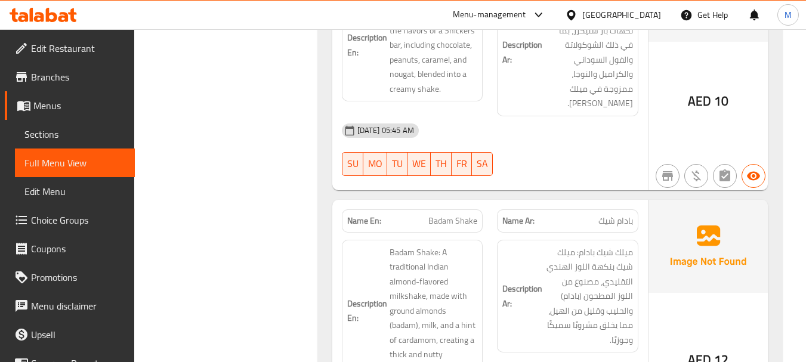
click at [435, 219] on span "Badam Shake" at bounding box center [452, 221] width 49 height 13
click at [436, 219] on span "Badam Shake" at bounding box center [452, 221] width 49 height 13
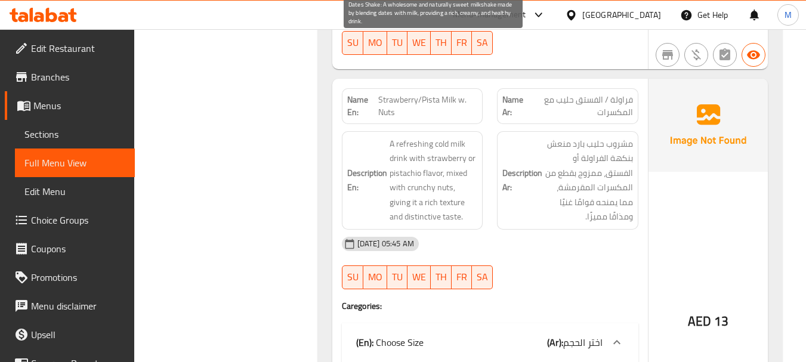
scroll to position [2564, 0]
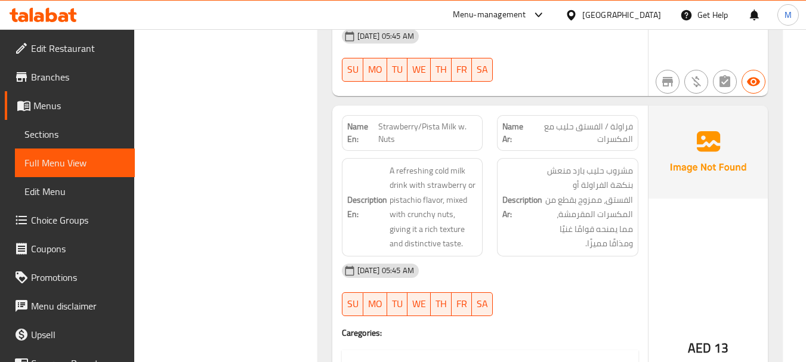
click at [520, 282] on div "[DATE] 05:45 AM" at bounding box center [490, 270] width 311 height 29
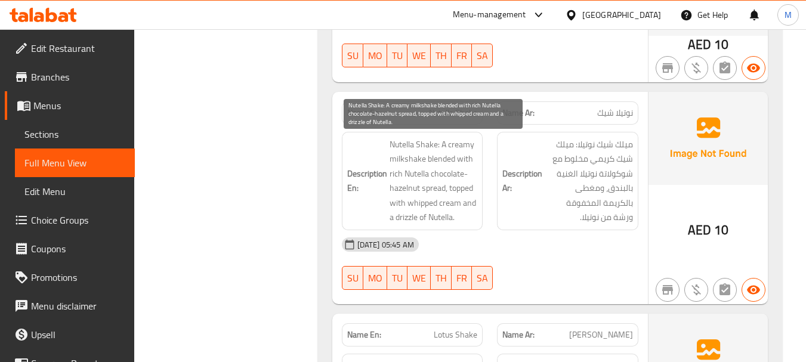
click at [406, 173] on span "Nutella Shake: A creamy milkshake blended with rich Nutella chocolate-hazelnut …" at bounding box center [433, 181] width 88 height 88
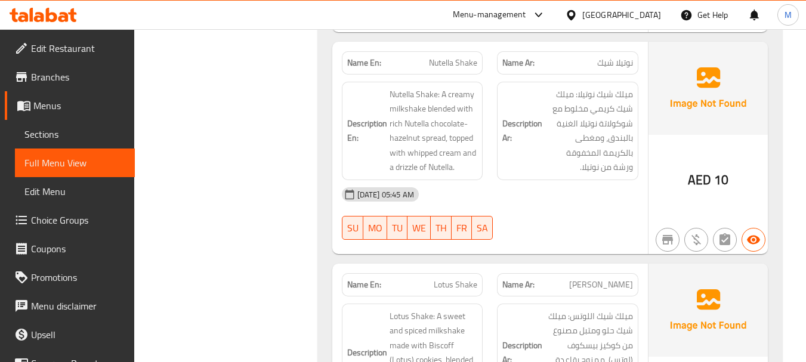
scroll to position [889, 0]
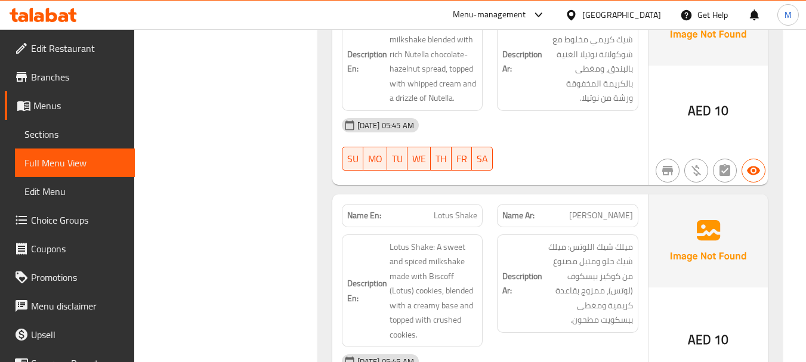
click at [494, 341] on div "Description Ar: ميلك شيك اللوتس: ميلك شيك حلو ومتبل مصنوع من كوكيز بيسكوف (لوتس…" at bounding box center [568, 291] width 156 height 128
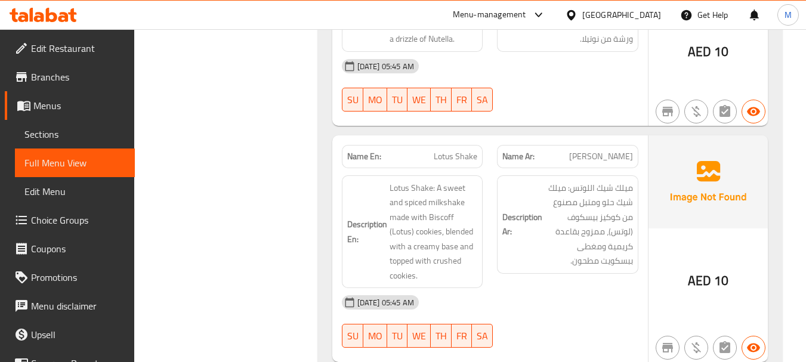
scroll to position [948, 0]
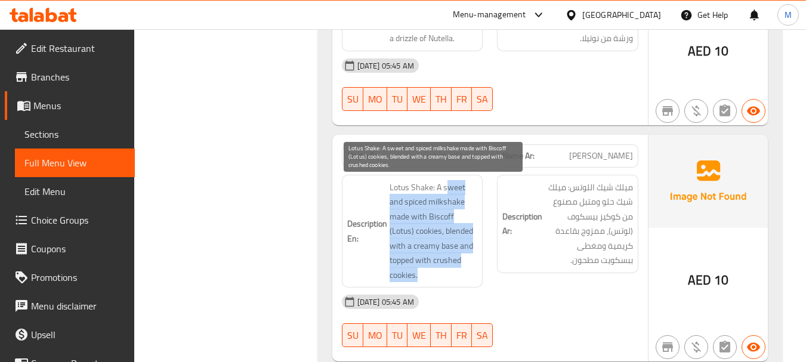
drag, startPoint x: 444, startPoint y: 187, endPoint x: 443, endPoint y: 280, distance: 93.1
click at [443, 280] on span "Lotus Shake: A sweet and spiced milkshake made with Biscoff (Lotus) cookies, bl…" at bounding box center [433, 231] width 88 height 103
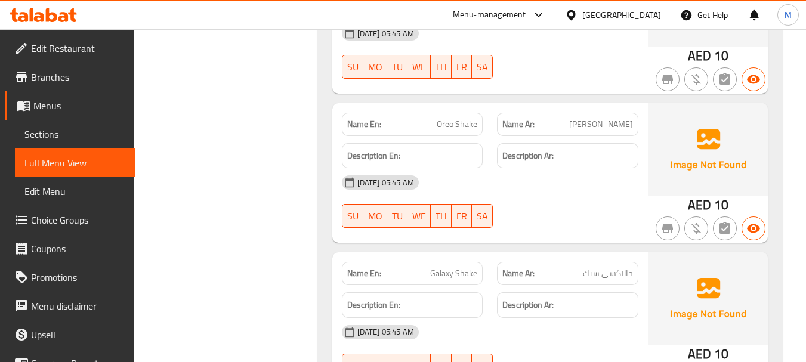
scroll to position [1425, 0]
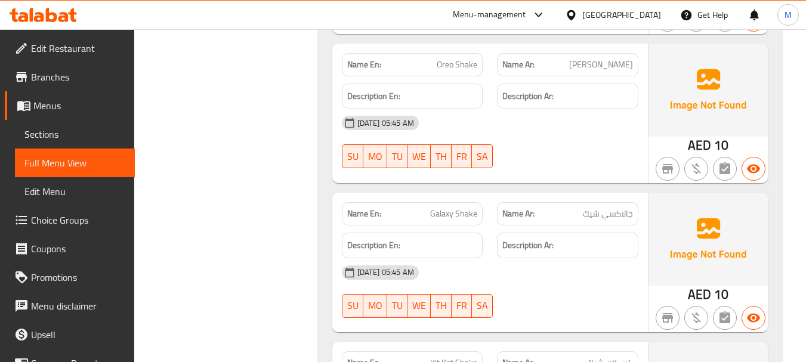
click at [522, 291] on div "12-08-2025 05:45 AM SU MO TU WE TH FR SA" at bounding box center [490, 291] width 311 height 67
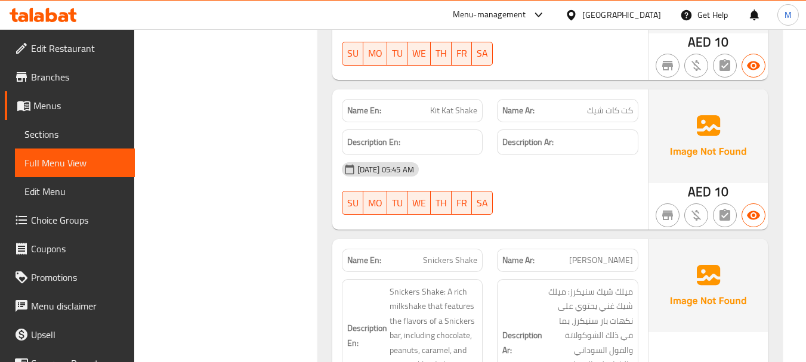
scroll to position [1713, 0]
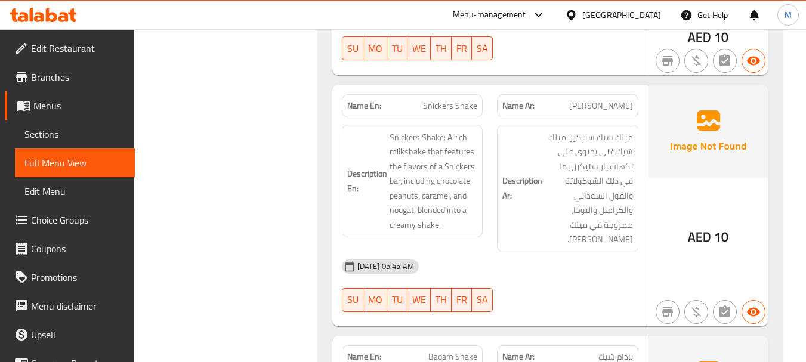
click at [486, 275] on div "[DATE] 05:45 AM" at bounding box center [490, 266] width 311 height 29
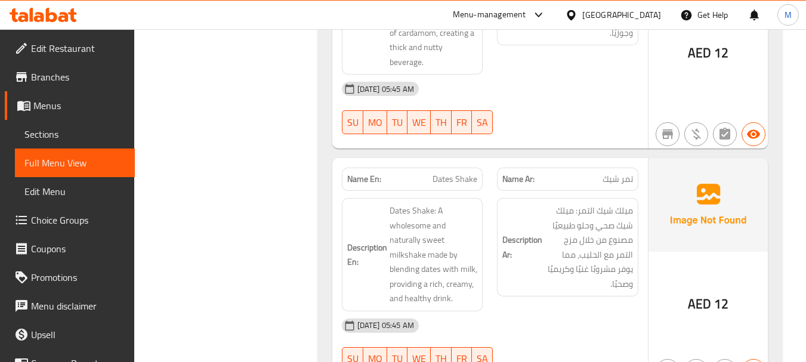
scroll to position [2277, 0]
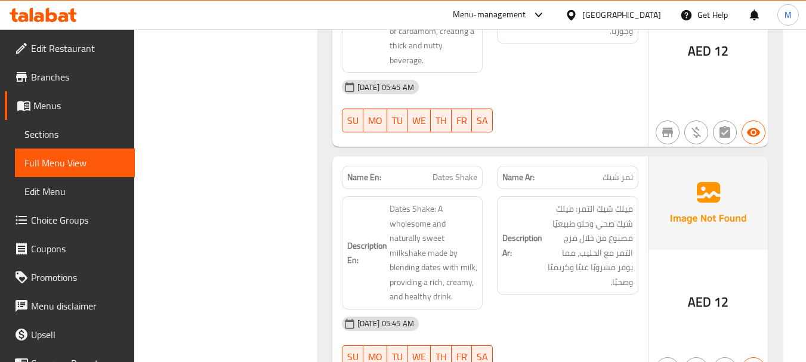
click at [473, 317] on div "[DATE] 05:45 AM" at bounding box center [490, 324] width 311 height 29
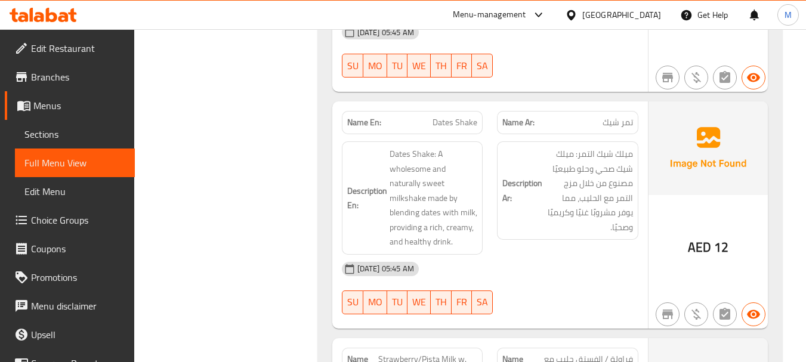
scroll to position [2456, 0]
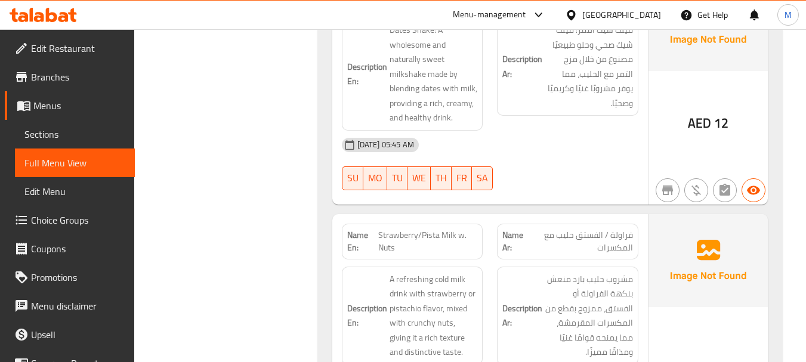
click at [482, 265] on div "Description En: A refreshing cold milk drink with strawberry or pistachio flavo…" at bounding box center [413, 315] width 156 height 113
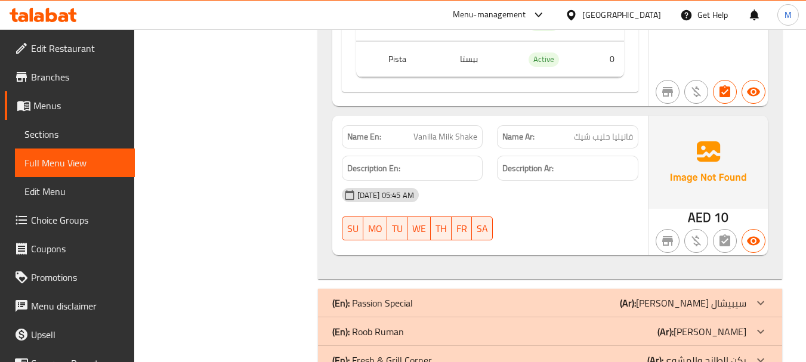
scroll to position [2993, 0]
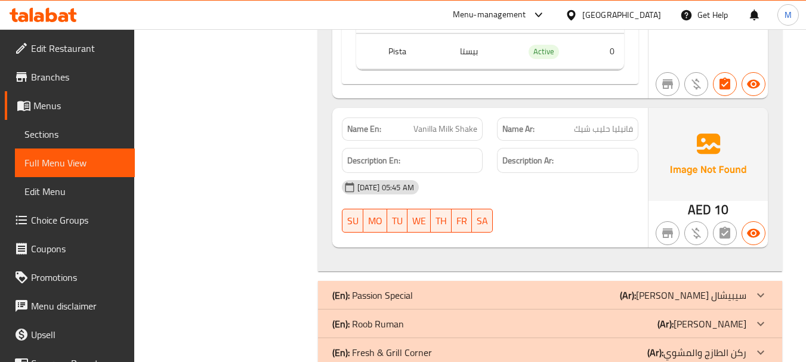
click at [431, 128] on span "Vanilla Milk Shake" at bounding box center [445, 129] width 64 height 13
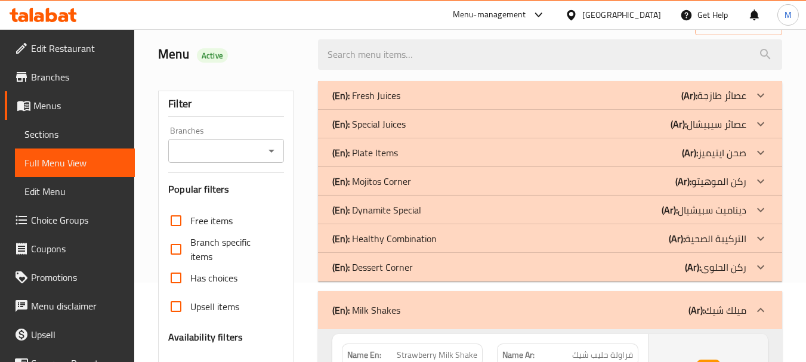
scroll to position [130, 0]
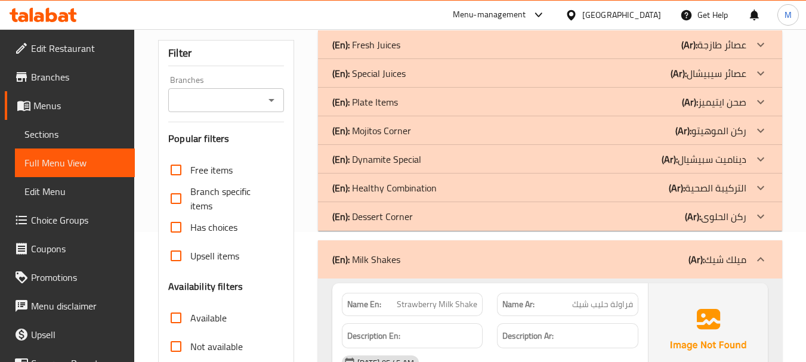
click at [454, 255] on div "(En): Milk Shakes (Ar): ميلك شيك" at bounding box center [539, 259] width 414 height 14
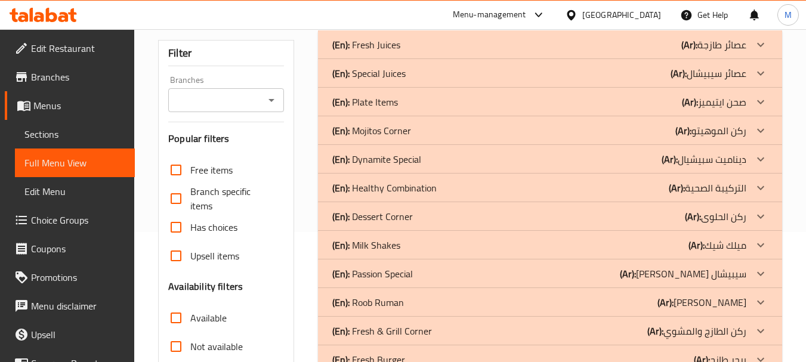
click at [379, 52] on p "(En): Roob Ruman" at bounding box center [366, 45] width 68 height 14
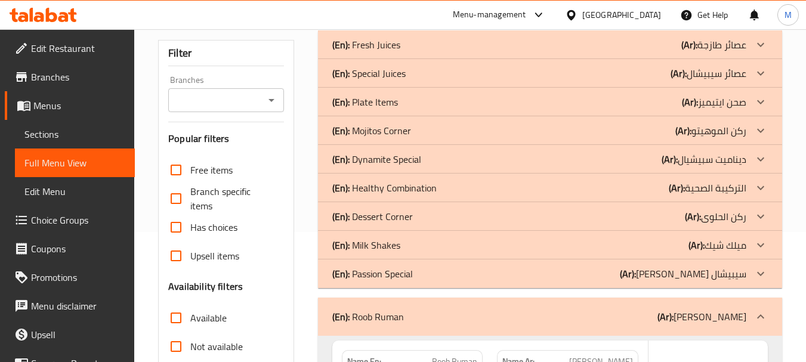
click at [384, 52] on p "(En): Passion Special" at bounding box center [366, 45] width 68 height 14
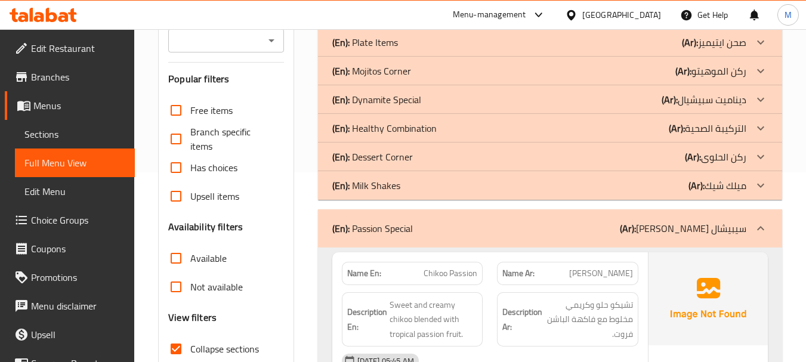
scroll to position [309, 0]
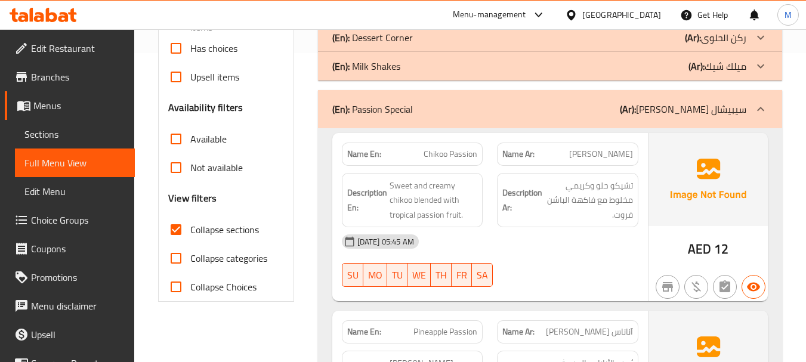
click at [491, 242] on div "[DATE] 05:45 AM" at bounding box center [490, 241] width 311 height 29
click at [395, 216] on span "Sweet and creamy chikoo blended with tropical passion fruit." at bounding box center [433, 200] width 88 height 44
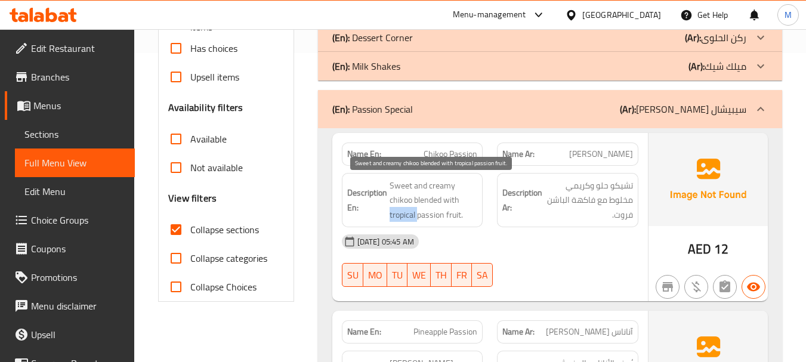
click at [395, 216] on span "Sweet and creamy chikoo blended with tropical passion fruit." at bounding box center [433, 200] width 88 height 44
click at [416, 208] on span "Sweet and creamy chikoo blended with tropical passion fruit." at bounding box center [433, 200] width 88 height 44
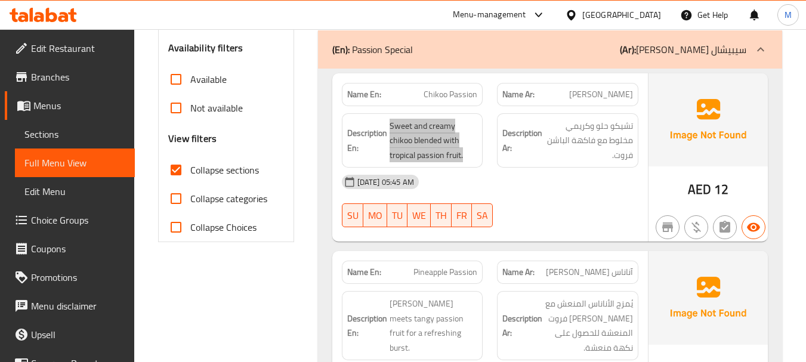
scroll to position [428, 0]
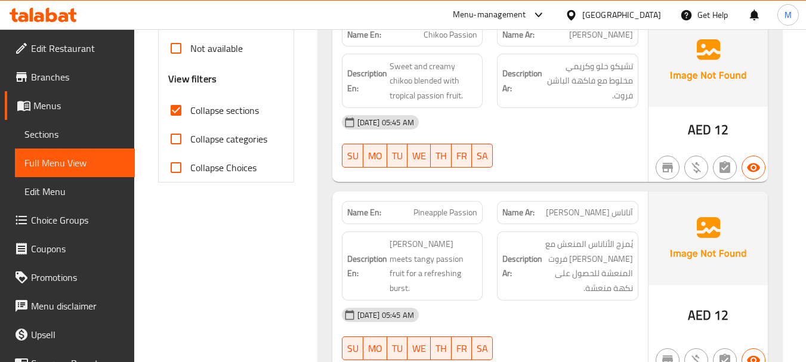
click at [475, 289] on div "Description En: Zesty pineapple meets tangy passion fruit for a refreshing burs…" at bounding box center [413, 265] width 156 height 83
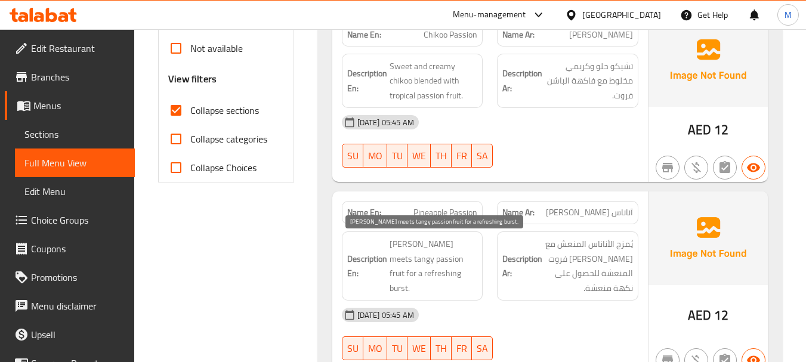
click at [397, 241] on span "Zesty pineapple meets tangy passion fruit for a refreshing burst." at bounding box center [433, 266] width 88 height 58
click at [430, 256] on span "Zesty pineapple meets tangy passion fruit for a refreshing burst." at bounding box center [433, 266] width 88 height 58
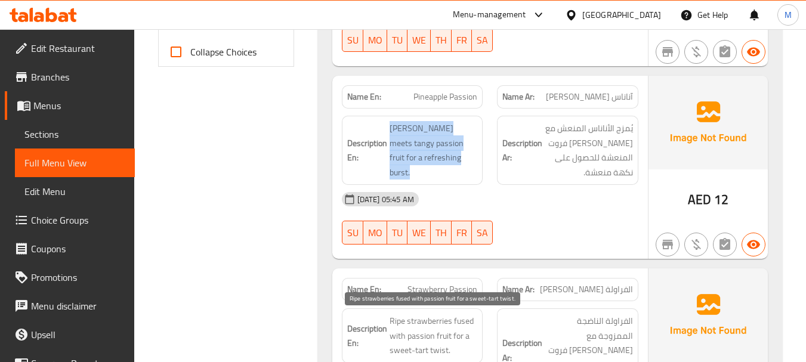
scroll to position [667, 0]
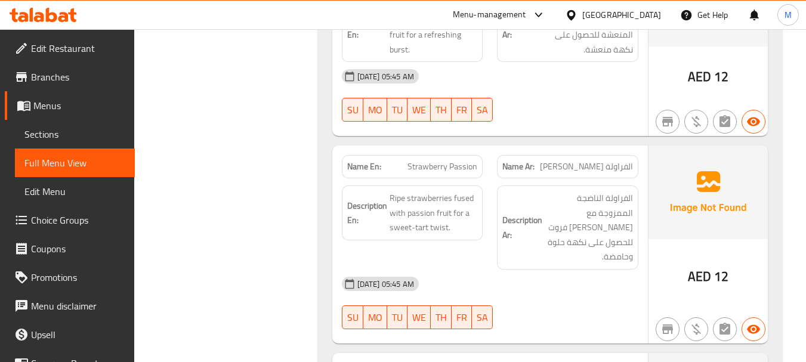
click at [540, 298] on div "12-08-2025 05:45 AM SU MO TU WE TH FR SA" at bounding box center [490, 303] width 311 height 67
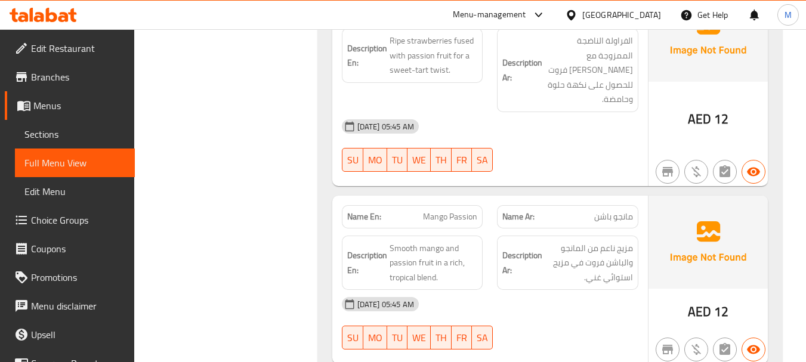
scroll to position [846, 0]
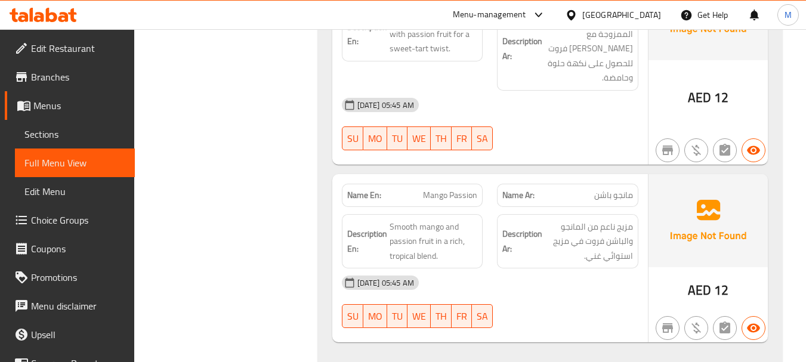
click at [494, 268] on div "[DATE] 05:45 AM" at bounding box center [490, 282] width 311 height 29
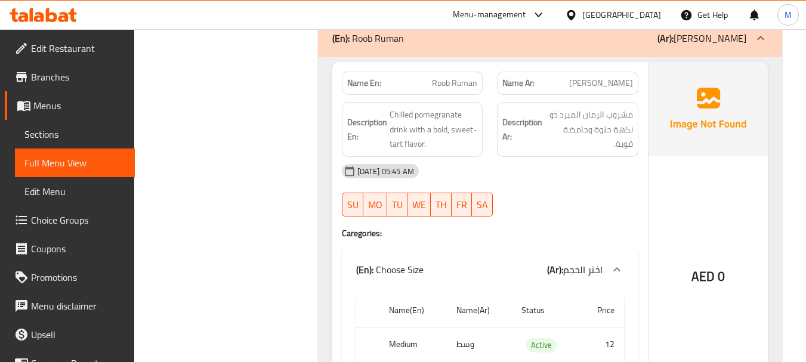
scroll to position [1203, 0]
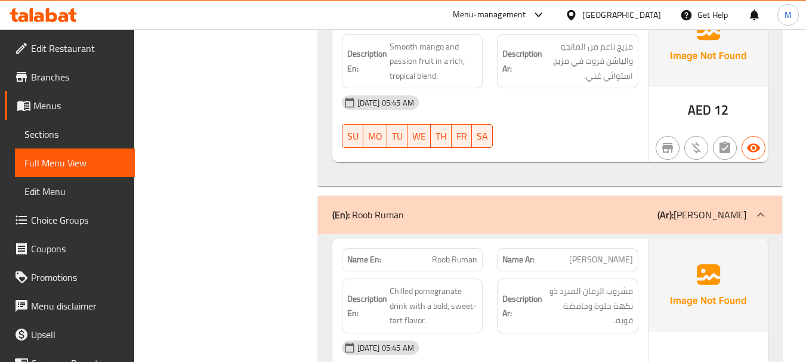
scroll to position [1084, 0]
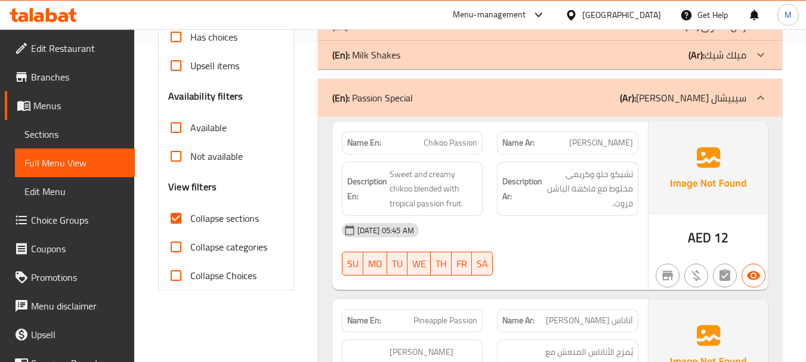
scroll to position [130, 0]
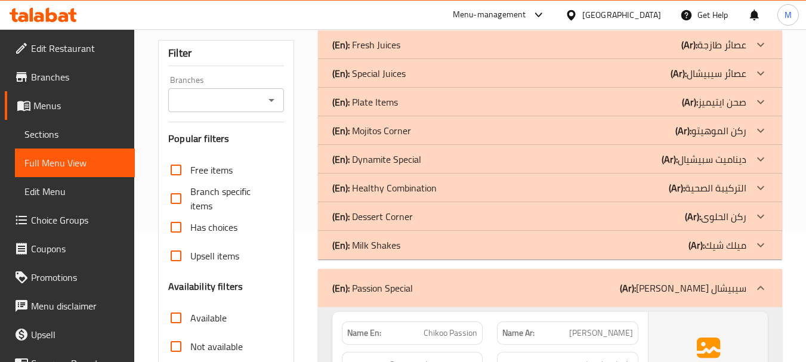
click at [409, 289] on p "(En): Passion Special" at bounding box center [372, 288] width 81 height 14
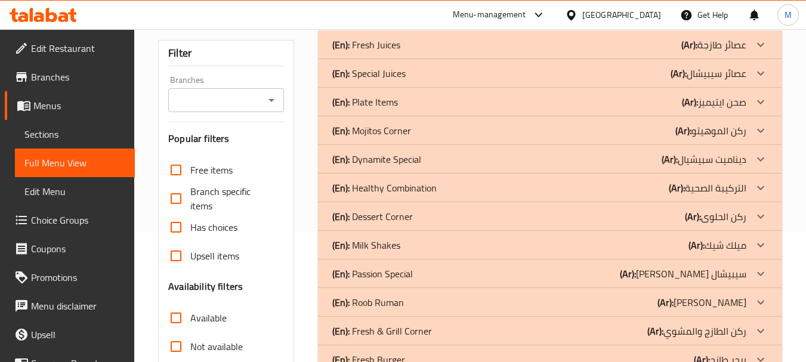
click at [790, 182] on div "Home / Restaurants management / Menus / Full menu view Export Menu Menu Active …" at bounding box center [470, 305] width 672 height 813
click at [364, 52] on p "(En): Fresh & Grill Corner" at bounding box center [366, 45] width 68 height 14
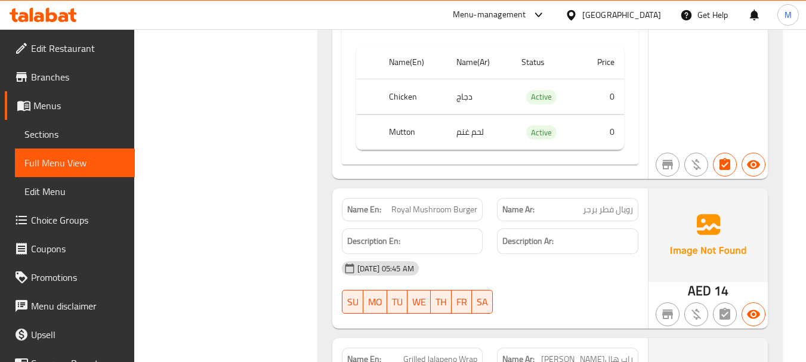
scroll to position [2277, 0]
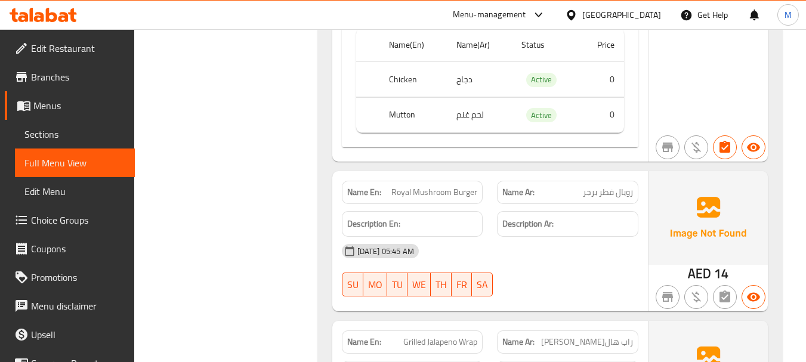
click at [437, 196] on span "Royal Mushroom Burger" at bounding box center [434, 192] width 86 height 13
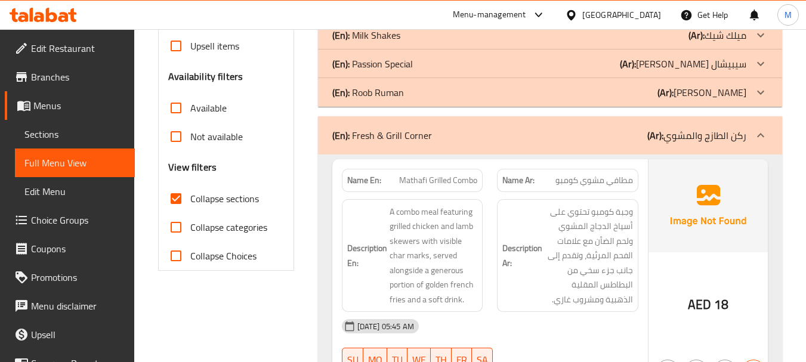
scroll to position [417, 0]
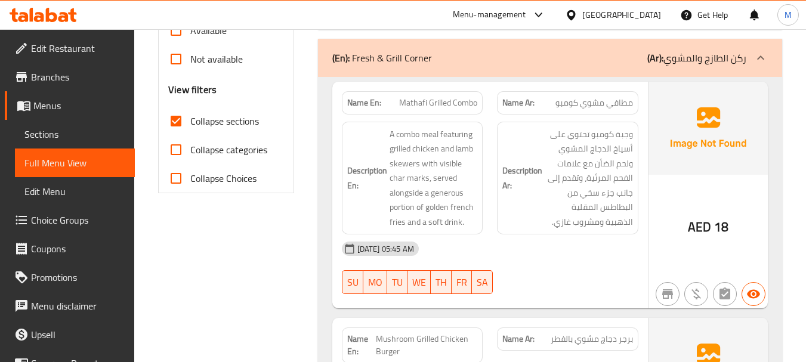
click at [495, 264] on div "12-08-2025 05:45 AM SU MO TU WE TH FR SA" at bounding box center [490, 267] width 311 height 67
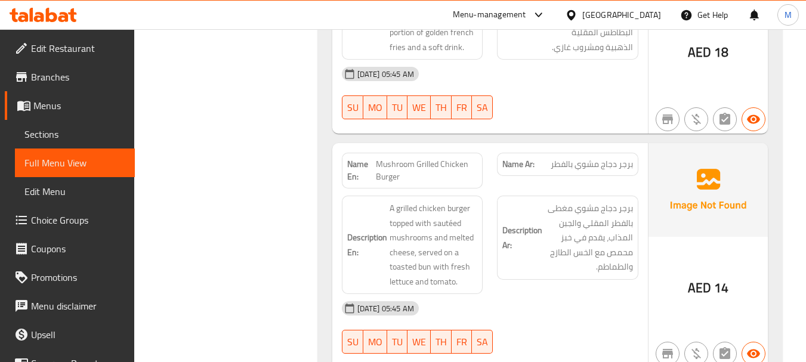
scroll to position [596, 0]
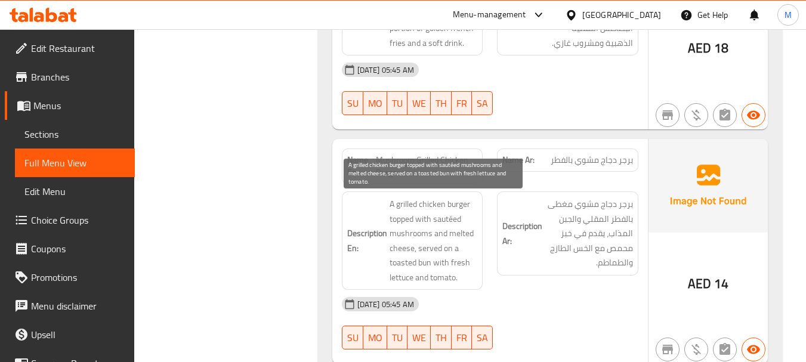
click at [484, 281] on div "Description En: A grilled chicken burger topped with sautéed mushrooms and melt…" at bounding box center [413, 240] width 156 height 113
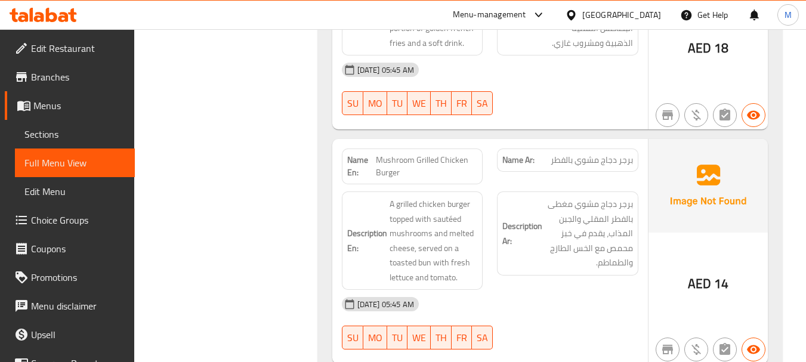
click at [401, 164] on span "Mushroom Grilled Chicken Burger" at bounding box center [426, 166] width 101 height 25
click at [401, 165] on span "Mushroom Grilled Chicken Burger" at bounding box center [426, 166] width 101 height 25
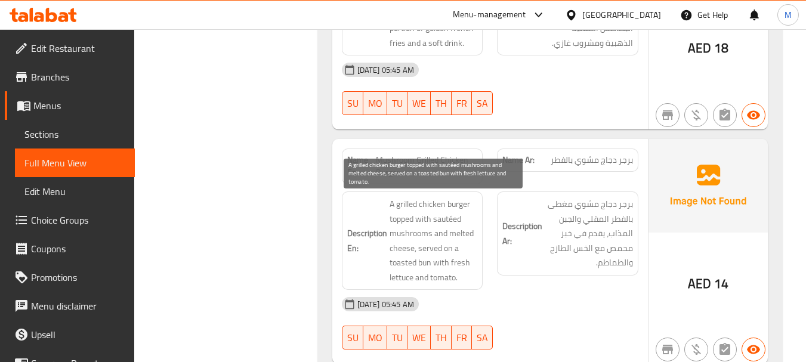
click at [443, 255] on span "A grilled chicken burger topped with sautéed mushrooms and melted cheese, serve…" at bounding box center [433, 241] width 88 height 88
click at [449, 216] on span "A grilled chicken burger topped with sautéed mushrooms and melted cheese, serve…" at bounding box center [433, 241] width 88 height 88
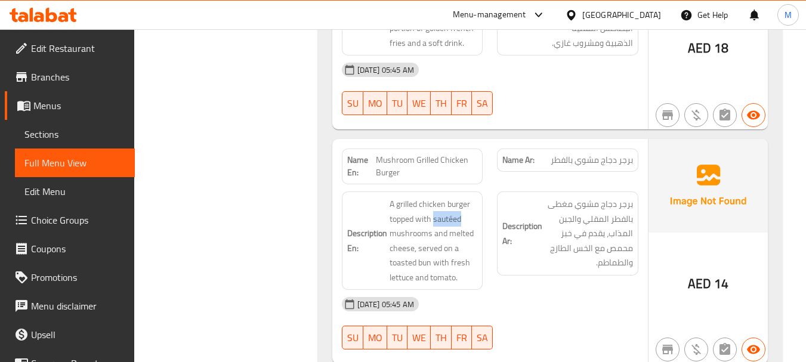
click at [565, 268] on span "برجر دجاج مشوي مغطى بالفطر المقلي والجبن المذاب، يقدم في خبز محمص مع الخس الطاز…" at bounding box center [588, 233] width 88 height 73
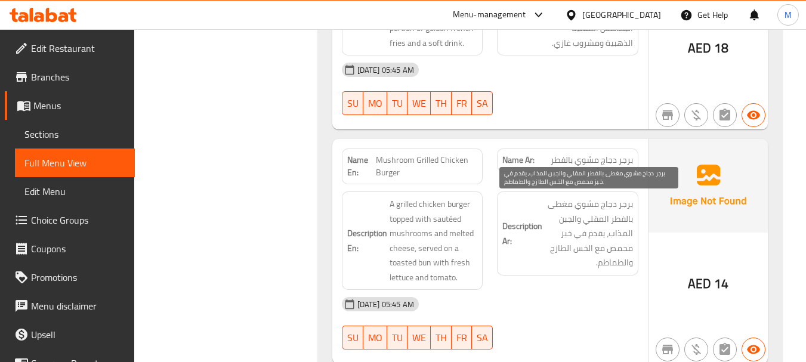
click at [598, 218] on span "برجر دجاج مشوي مغطى بالفطر المقلي والجبن المذاب، يقدم في خبز محمص مع الخس الطاز…" at bounding box center [588, 233] width 88 height 73
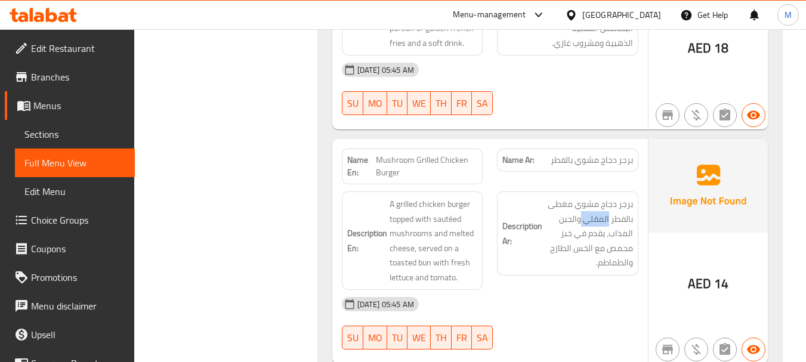
click at [410, 256] on span "A grilled chicken burger topped with sautéed mushrooms and melted cheese, serve…" at bounding box center [433, 241] width 88 height 88
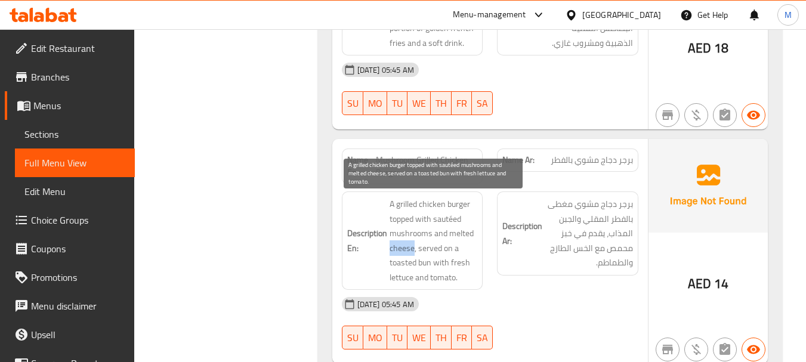
click at [410, 256] on span "A grilled chicken burger topped with sautéed mushrooms and melted cheese, serve…" at bounding box center [433, 241] width 88 height 88
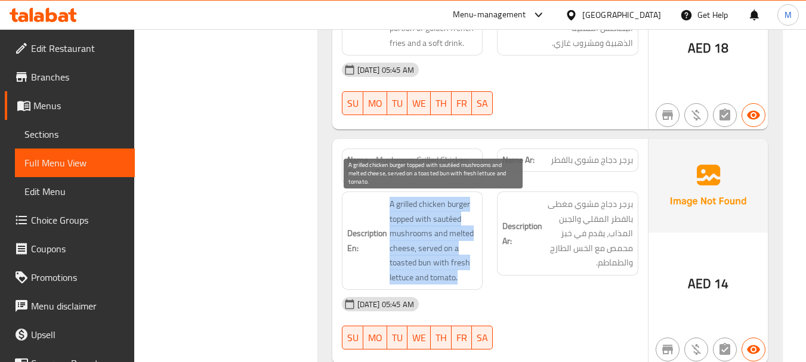
click at [411, 256] on span "A grilled chicken burger topped with sautéed mushrooms and melted cheese, serve…" at bounding box center [433, 241] width 88 height 88
click at [450, 253] on span "A grilled chicken burger topped with sautéed mushrooms and melted cheese, serve…" at bounding box center [433, 241] width 88 height 88
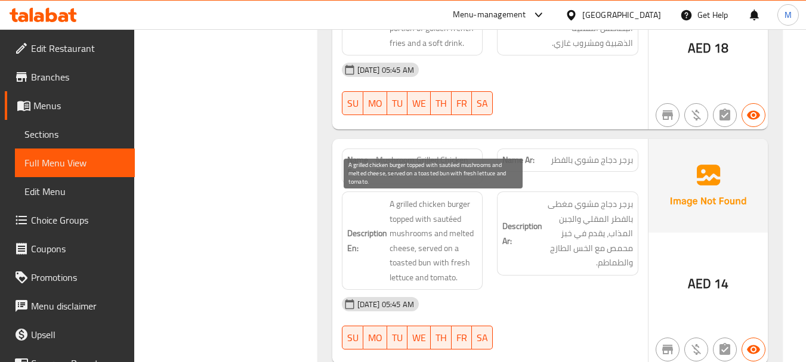
click at [422, 260] on span "A grilled chicken burger topped with sautéed mushrooms and melted cheese, serve…" at bounding box center [433, 241] width 88 height 88
click at [429, 265] on span "A grilled chicken burger topped with sautéed mushrooms and melted cheese, serve…" at bounding box center [433, 241] width 88 height 88
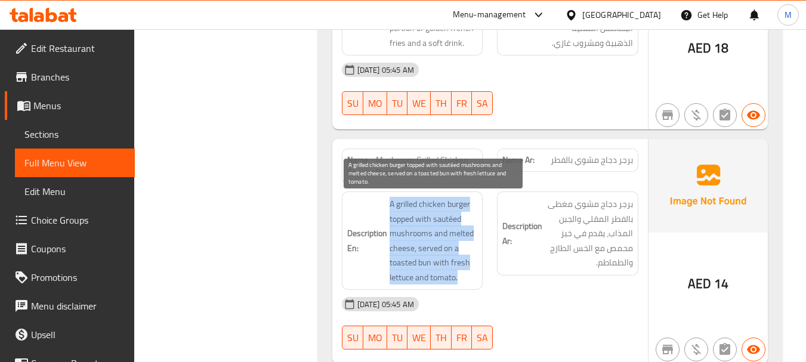
click at [429, 265] on span "A grilled chicken burger topped with sautéed mushrooms and melted cheese, serve…" at bounding box center [433, 241] width 88 height 88
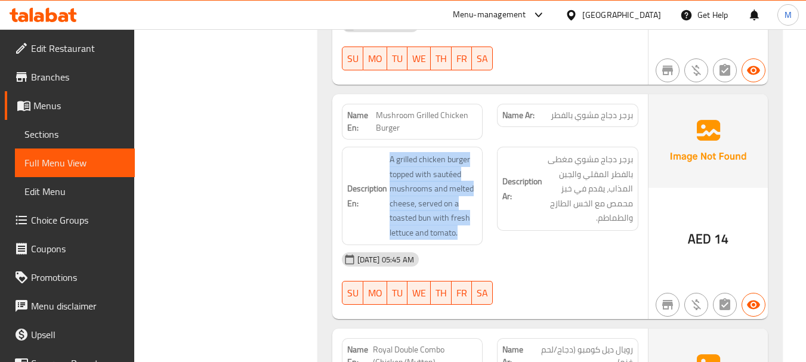
scroll to position [716, 0]
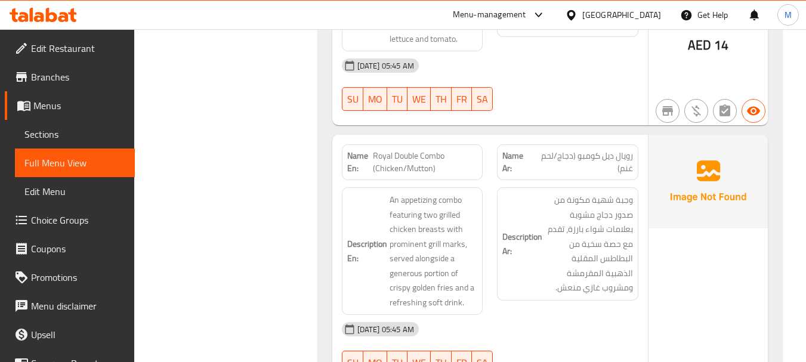
scroll to position [902, 0]
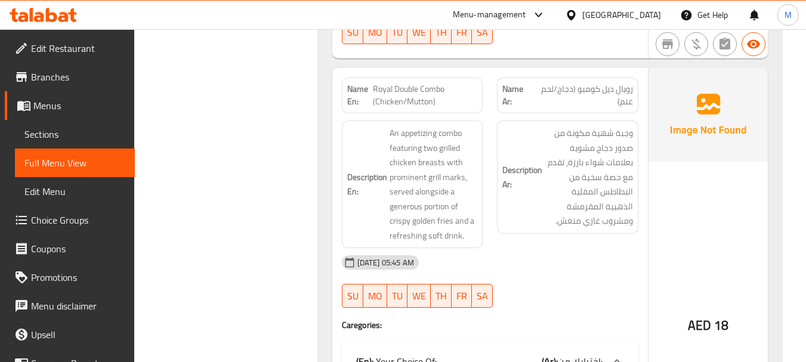
click at [449, 95] on span "Royal Double Combo (Chicken/Mutton)" at bounding box center [425, 95] width 104 height 25
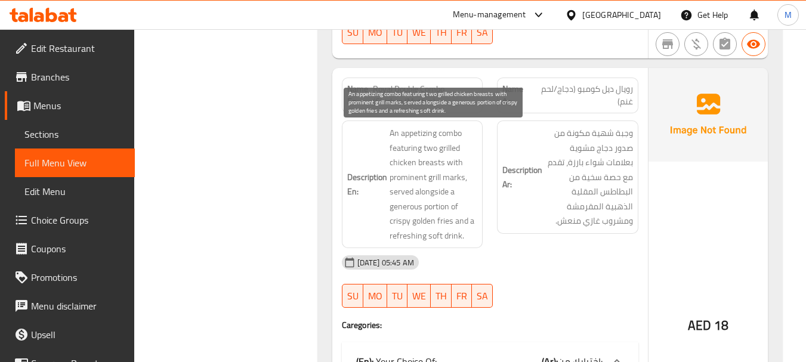
click at [430, 147] on span "An appetizing combo featuring two grilled chicken breasts with prominent grill …" at bounding box center [433, 184] width 88 height 117
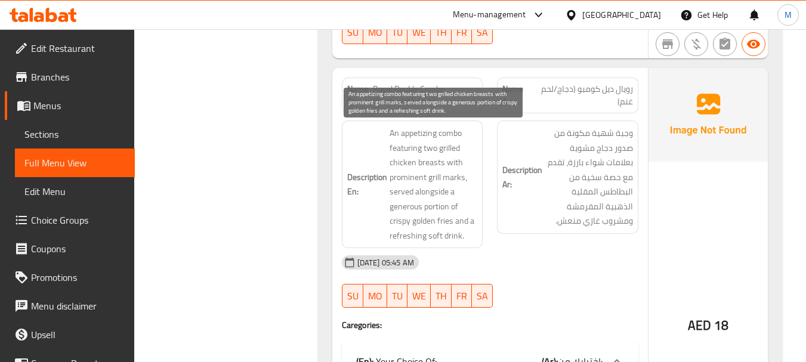
click at [435, 187] on span "An appetizing combo featuring two grilled chicken breasts with prominent grill …" at bounding box center [433, 184] width 88 height 117
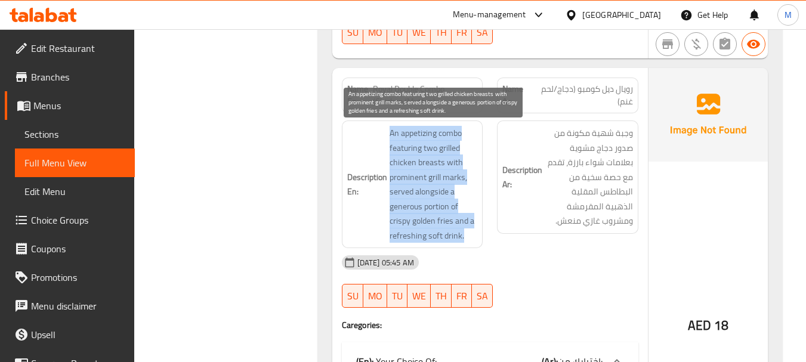
click at [435, 187] on span "An appetizing combo featuring two grilled chicken breasts with prominent grill …" at bounding box center [433, 184] width 88 height 117
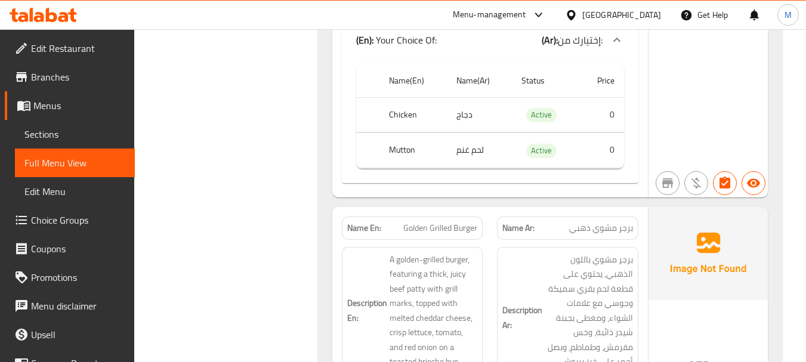
scroll to position [1319, 0]
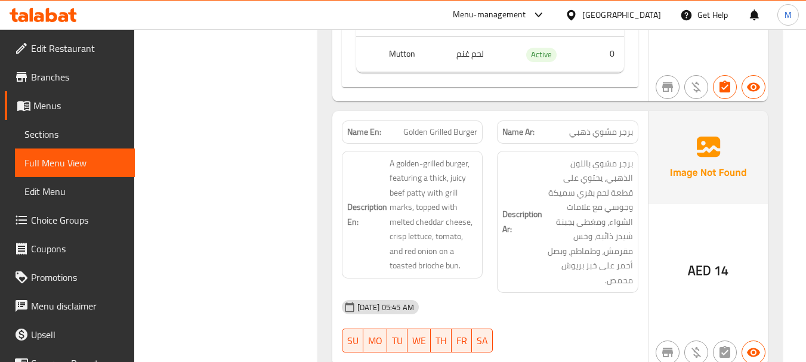
click at [486, 292] on div "Description En: A golden-grilled burger, featuring a thick, juicy beef patty wi…" at bounding box center [413, 222] width 156 height 157
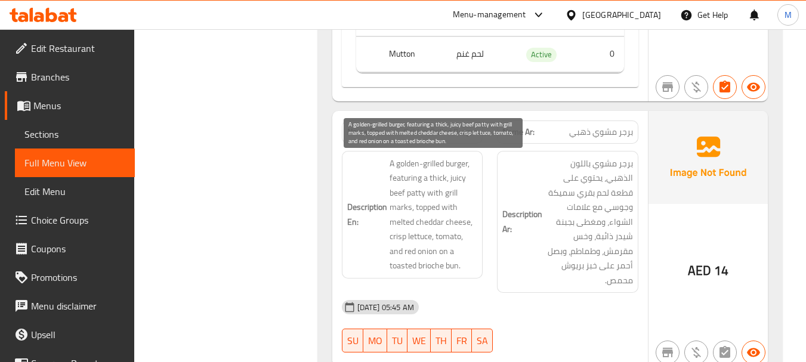
click at [441, 265] on span "A golden-grilled burger, featuring a thick, juicy beef patty with grill marks, …" at bounding box center [433, 214] width 88 height 117
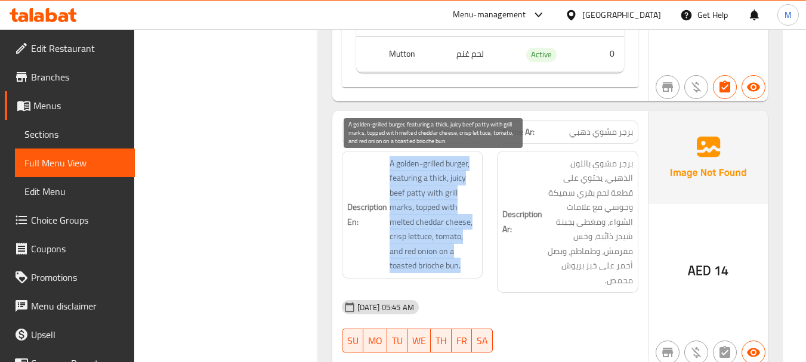
click at [441, 265] on span "A golden-grilled burger, featuring a thick, juicy beef patty with grill marks, …" at bounding box center [433, 214] width 88 height 117
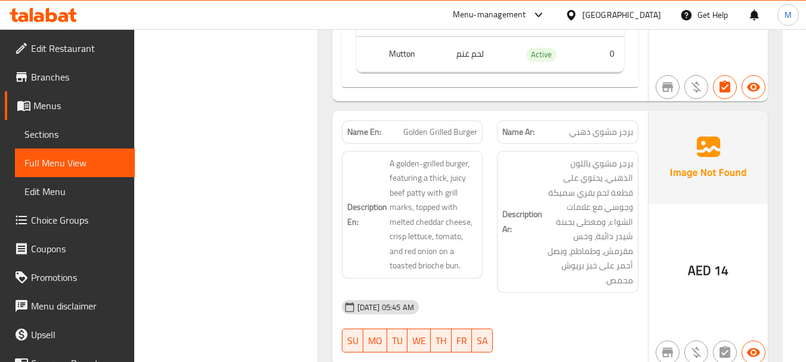
click at [422, 129] on span "Golden Grilled Burger" at bounding box center [440, 132] width 74 height 13
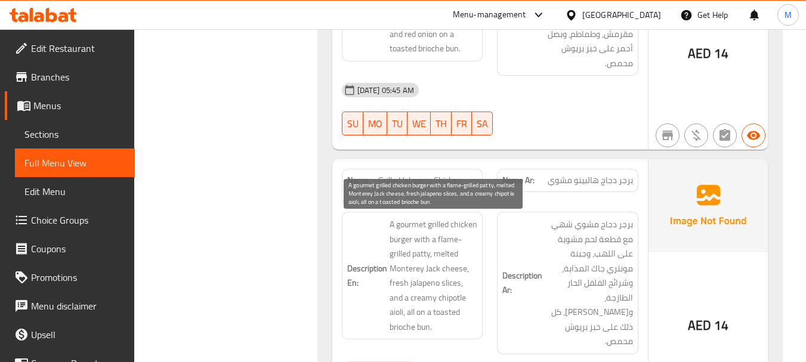
scroll to position [1558, 0]
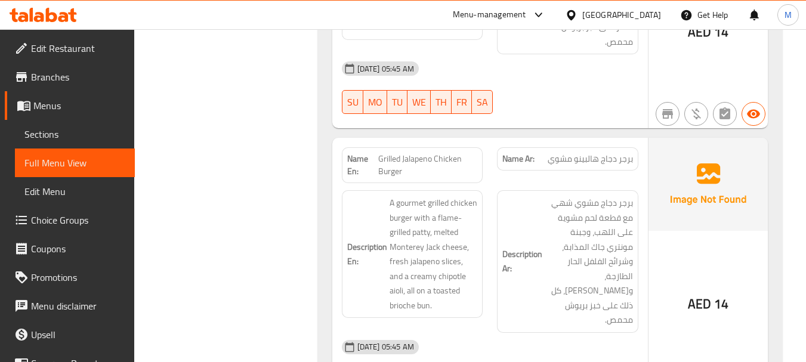
click at [451, 333] on div "[DATE] 05:45 AM" at bounding box center [490, 347] width 311 height 29
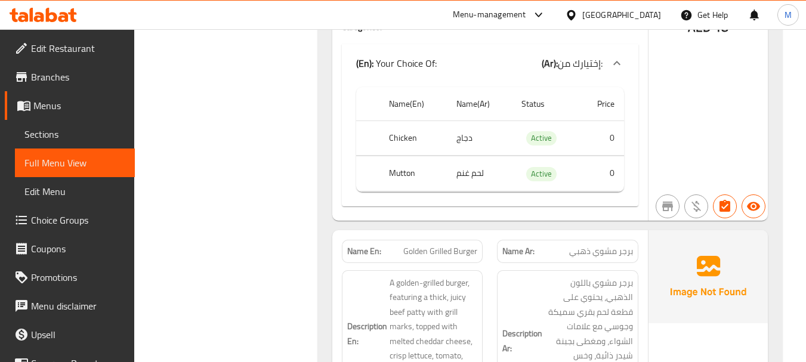
scroll to position [1631, 0]
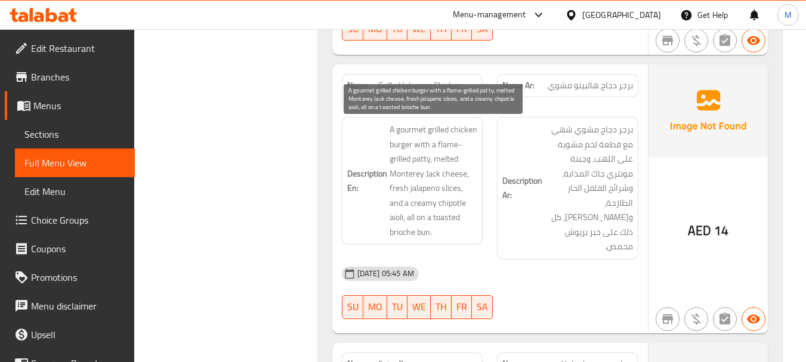
click at [428, 188] on span "A gourmet grilled chicken burger with a flame-grilled patty, melted Monterey Ja…" at bounding box center [433, 180] width 88 height 117
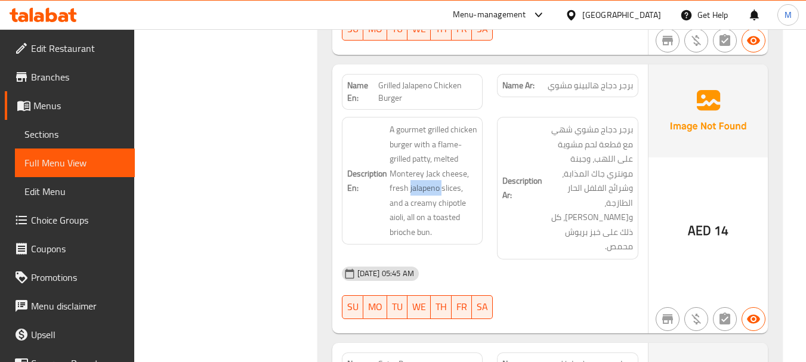
click at [461, 76] on div "Name En: Grilled Jalapeno Chicken Burger" at bounding box center [412, 92] width 141 height 36
click at [459, 76] on div "Name En: Grilled Jalapeno Chicken Burger" at bounding box center [412, 92] width 141 height 36
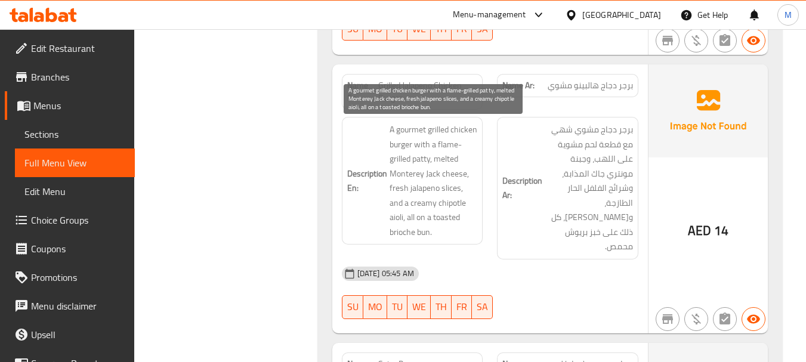
click at [420, 189] on span "A gourmet grilled chicken burger with a flame-grilled patty, melted Monterey Ja…" at bounding box center [433, 180] width 88 height 117
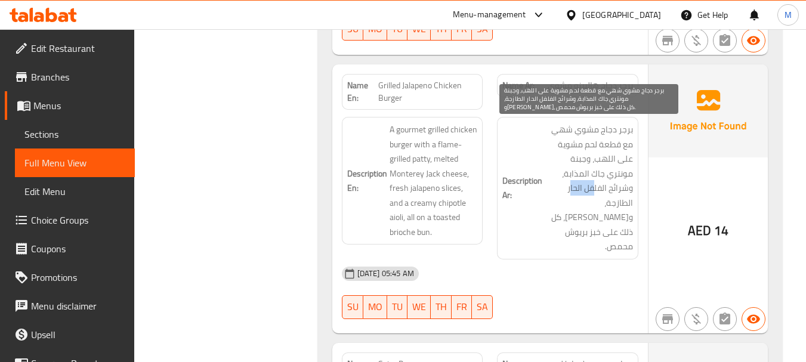
drag, startPoint x: 569, startPoint y: 188, endPoint x: 594, endPoint y: 191, distance: 25.2
click at [594, 191] on span "برجر دجاج مشوي شهي مع قطعة لحم مشوية على اللهب، وجبنة مونتري جاك المذابة، وشرائ…" at bounding box center [588, 188] width 88 height 132
click at [577, 193] on span "برجر دجاج مشوي شهي مع قطعة لحم مشوية على اللهب، وجبنة مونتري جاك المذابة، وشرائ…" at bounding box center [588, 188] width 88 height 132
drag, startPoint x: 574, startPoint y: 190, endPoint x: 607, endPoint y: 192, distance: 33.5
click at [607, 192] on span "برجر دجاج مشوي شهي مع قطعة لحم مشوية على اللهب، وجبنة مونتري جاك المذابة، وشرائ…" at bounding box center [588, 188] width 88 height 132
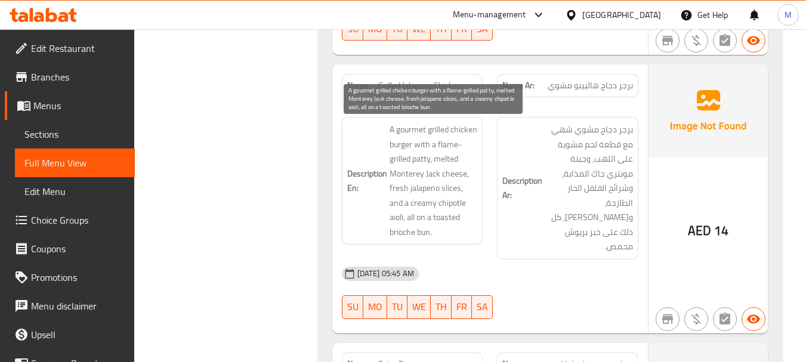
click at [433, 151] on span "A gourmet grilled chicken burger with a flame-grilled patty, melted Monterey Ja…" at bounding box center [433, 180] width 88 height 117
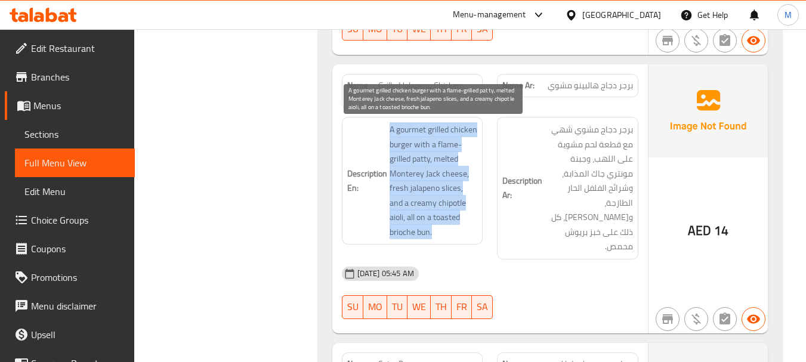
click at [433, 151] on span "A gourmet grilled chicken burger with a flame-grilled patty, melted Monterey Ja…" at bounding box center [433, 180] width 88 height 117
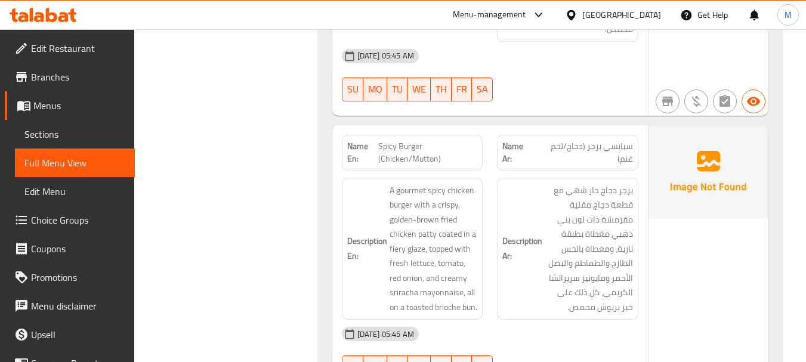
scroll to position [1870, 0]
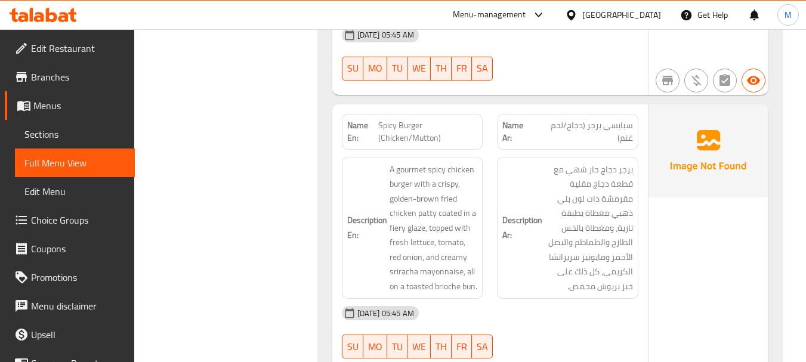
click at [466, 299] on div "[DATE] 05:45 AM" at bounding box center [490, 313] width 311 height 29
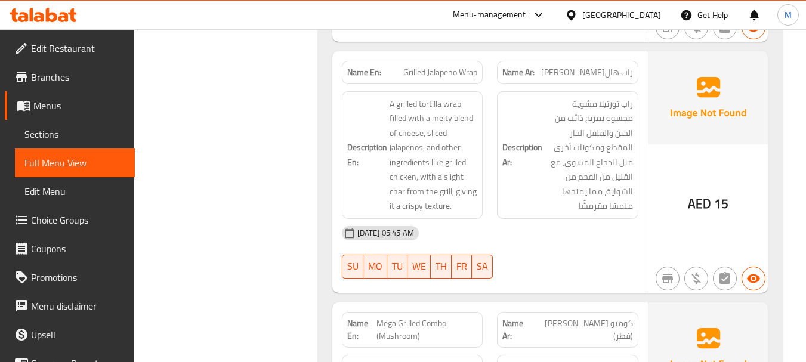
scroll to position [2526, 0]
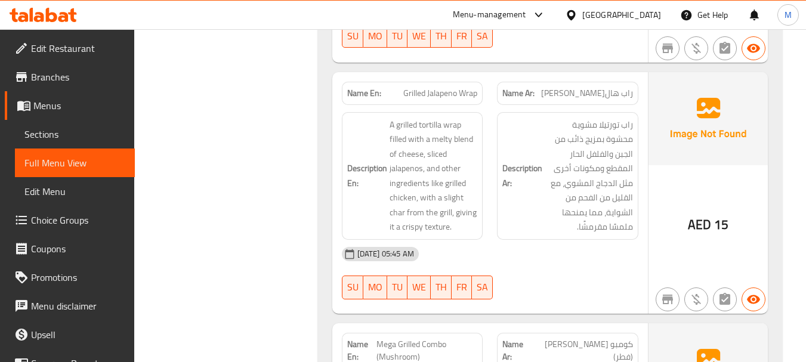
click at [496, 252] on div "[DATE] 05:45 AM" at bounding box center [490, 254] width 311 height 29
click at [435, 94] on span "Grilled Jalapeno Wrap" at bounding box center [440, 93] width 74 height 13
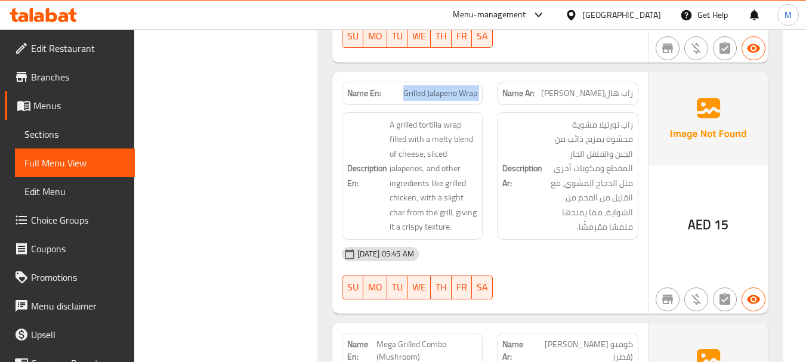
click at [410, 194] on span "A grilled tortilla wrap filled with a melty blend of cheese, sliced jalapenos, …" at bounding box center [433, 175] width 88 height 117
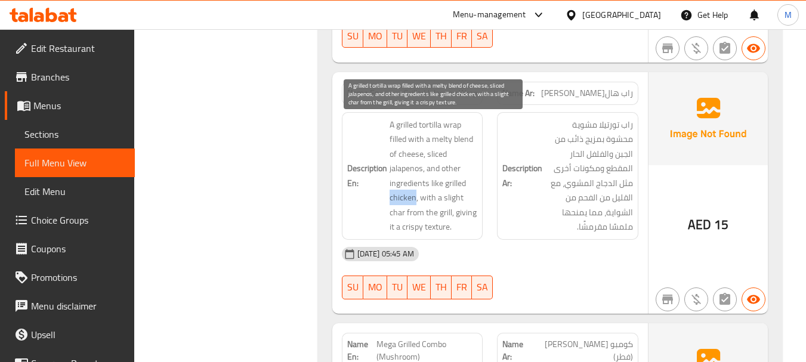
click at [410, 194] on span "A grilled tortilla wrap filled with a melty blend of cheese, sliced jalapenos, …" at bounding box center [433, 175] width 88 height 117
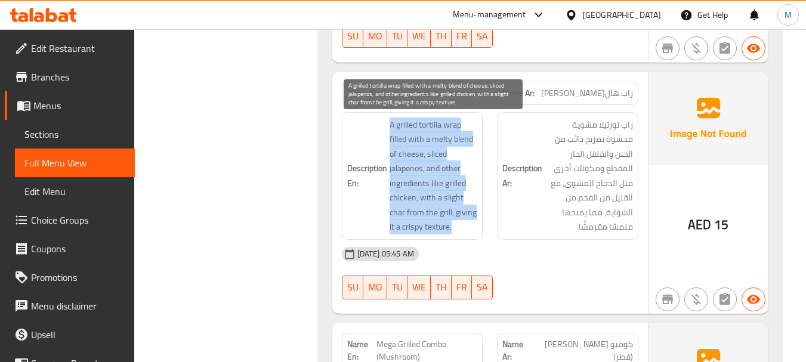
click at [410, 194] on span "A grilled tortilla wrap filled with a melty blend of cheese, sliced jalapenos, …" at bounding box center [433, 175] width 88 height 117
click at [421, 211] on span "A grilled tortilla wrap filled with a melty blend of cheese, sliced jalapenos, …" at bounding box center [433, 175] width 88 height 117
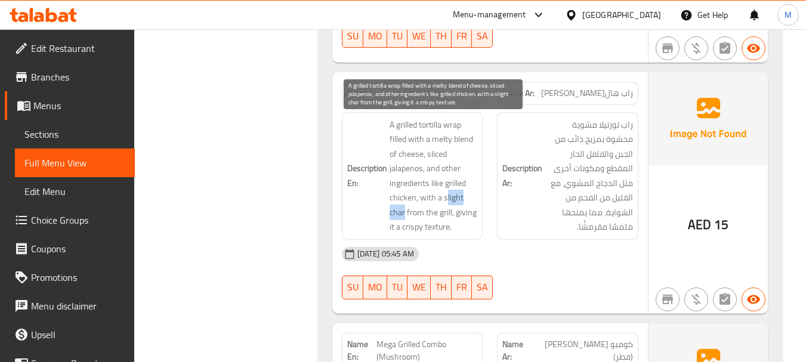
drag, startPoint x: 444, startPoint y: 194, endPoint x: 405, endPoint y: 213, distance: 43.5
click at [405, 213] on span "A grilled tortilla wrap filled with a melty blend of cheese, sliced jalapenos, …" at bounding box center [433, 175] width 88 height 117
click at [460, 192] on span "A grilled tortilla wrap filled with a melty blend of cheese, sliced jalapenos, …" at bounding box center [433, 175] width 88 height 117
drag, startPoint x: 441, startPoint y: 195, endPoint x: 403, endPoint y: 211, distance: 40.6
click at [403, 211] on span "A grilled tortilla wrap filled with a melty blend of cheese, sliced jalapenos, …" at bounding box center [433, 175] width 88 height 117
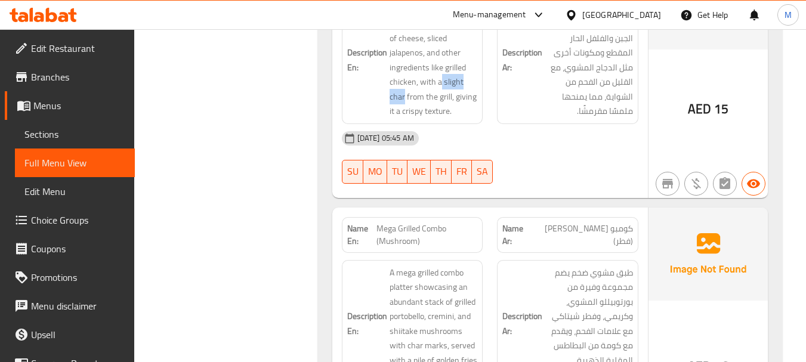
scroll to position [2764, 0]
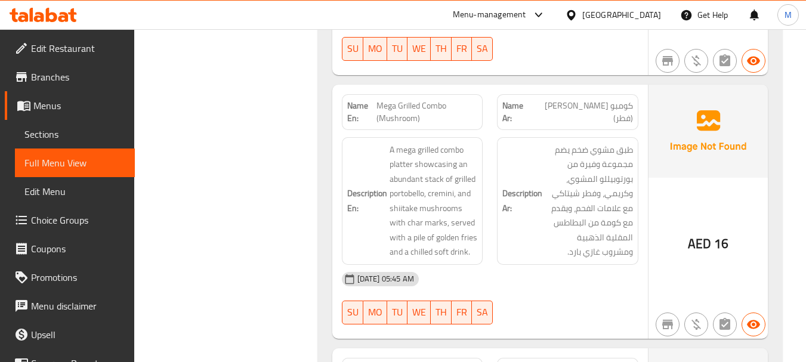
click at [505, 289] on div "[DATE] 05:45 AM" at bounding box center [490, 279] width 311 height 29
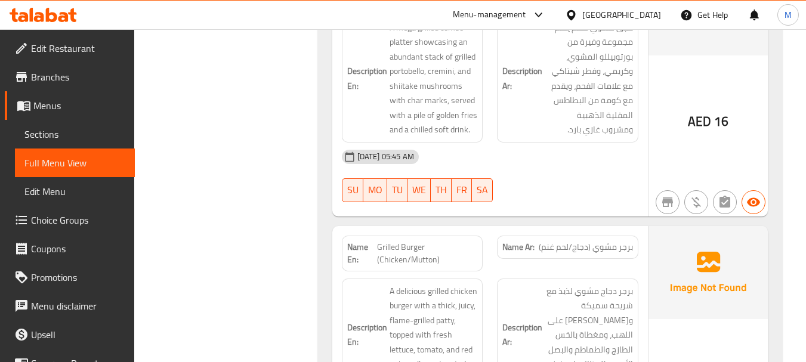
scroll to position [2824, 0]
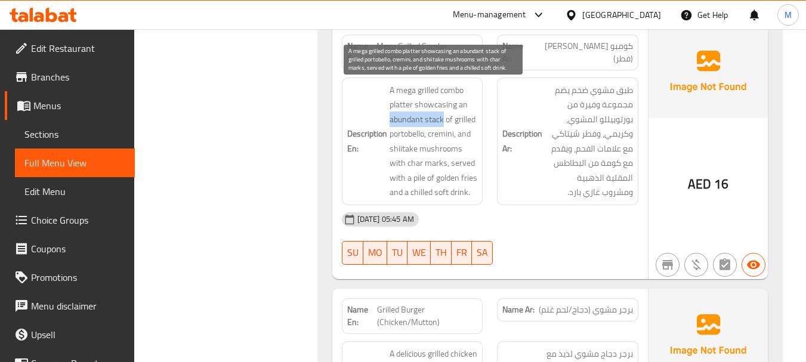
drag, startPoint x: 389, startPoint y: 118, endPoint x: 441, endPoint y: 120, distance: 51.9
click at [441, 120] on span "A mega grilled combo platter showcasing an abundant stack of grilled portobello…" at bounding box center [433, 141] width 88 height 117
click at [440, 135] on span "A mega grilled combo platter showcasing an abundant stack of grilled portobello…" at bounding box center [433, 141] width 88 height 117
click at [431, 134] on span "A mega grilled combo platter showcasing an abundant stack of grilled portobello…" at bounding box center [433, 141] width 88 height 117
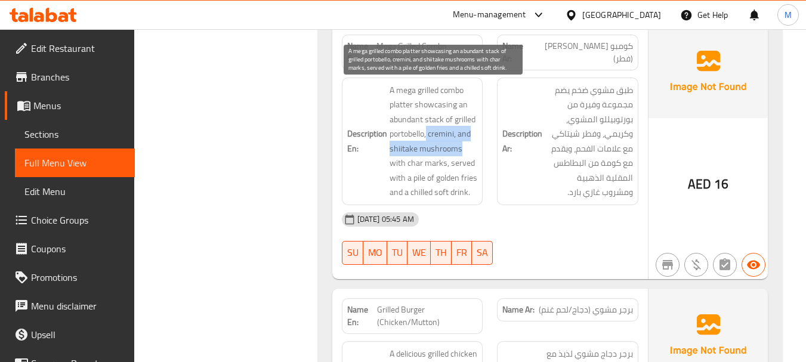
drag, startPoint x: 427, startPoint y: 134, endPoint x: 460, endPoint y: 150, distance: 37.3
click at [460, 150] on span "A mega grilled combo platter showcasing an abundant stack of grilled portobello…" at bounding box center [433, 141] width 88 height 117
click at [439, 136] on span "A mega grilled combo platter showcasing an abundant stack of grilled portobello…" at bounding box center [433, 141] width 88 height 117
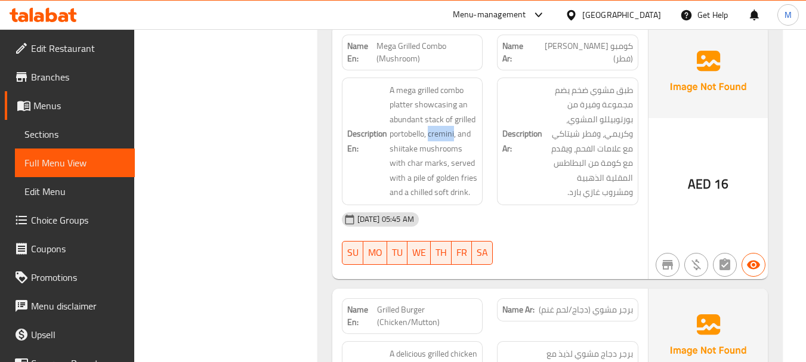
scroll to position [3003, 0]
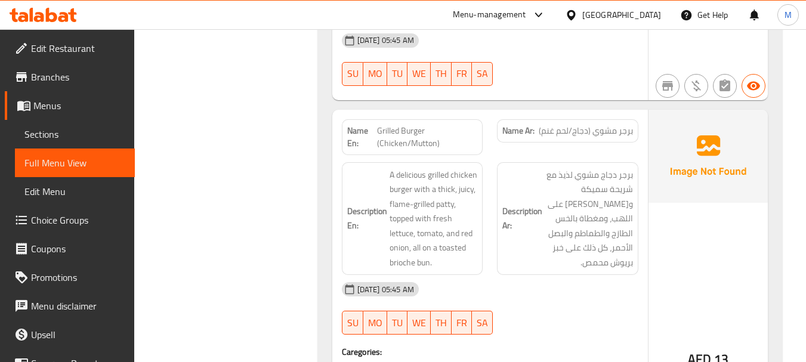
click at [470, 297] on div "[DATE] 05:45 AM" at bounding box center [490, 289] width 311 height 29
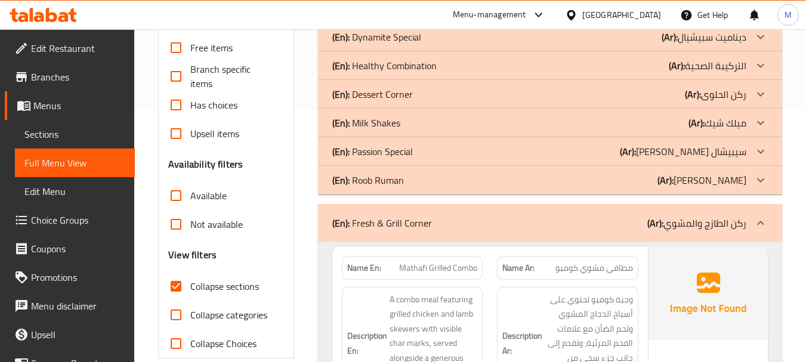
scroll to position [259, 0]
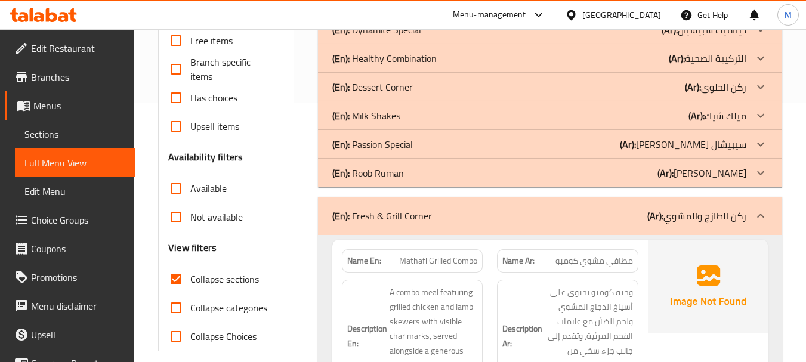
click at [459, 216] on div "(En): Fresh & Grill Corner (Ar): ركن الطازج والمشوي" at bounding box center [539, 216] width 414 height 14
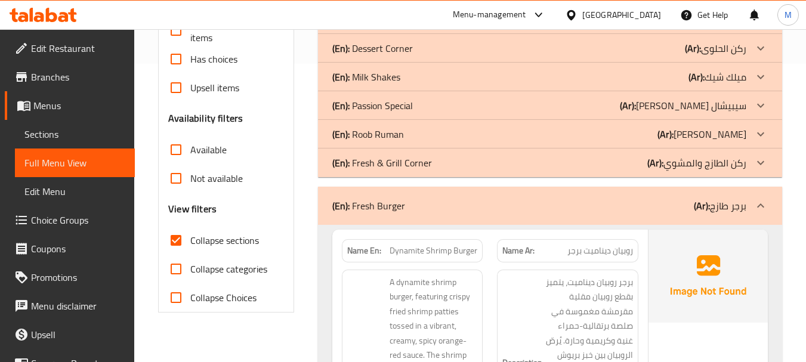
scroll to position [319, 0]
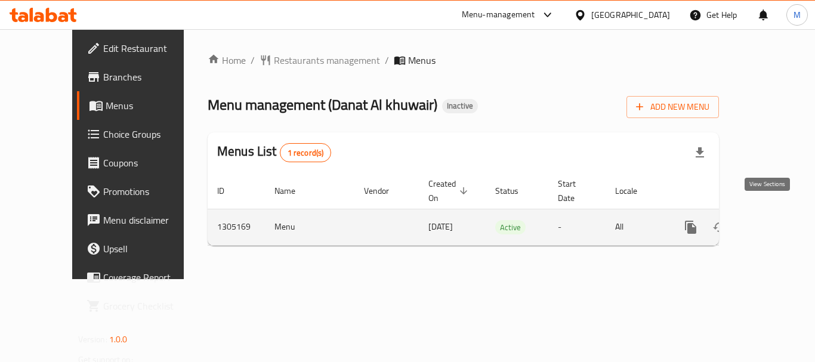
click at [772, 220] on icon "enhanced table" at bounding box center [776, 227] width 14 height 14
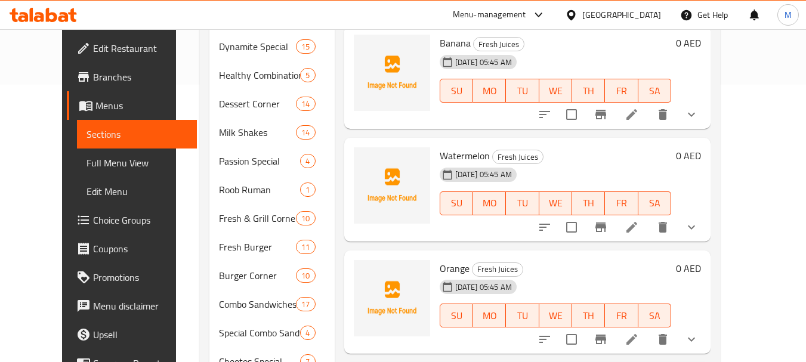
scroll to position [298, 0]
